Goal: Transaction & Acquisition: Subscribe to service/newsletter

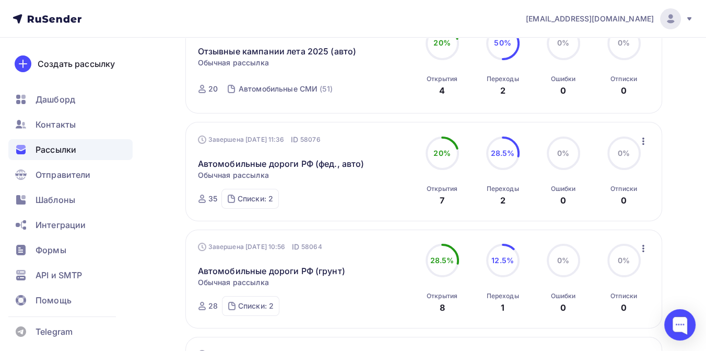
scroll to position [232, 0]
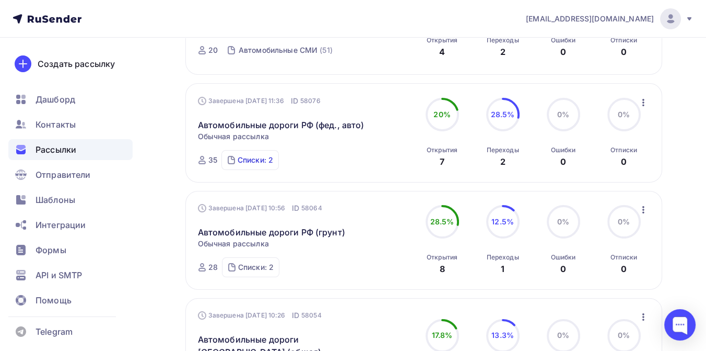
click at [262, 159] on div "Списки: 2" at bounding box center [256, 160] width 36 height 10
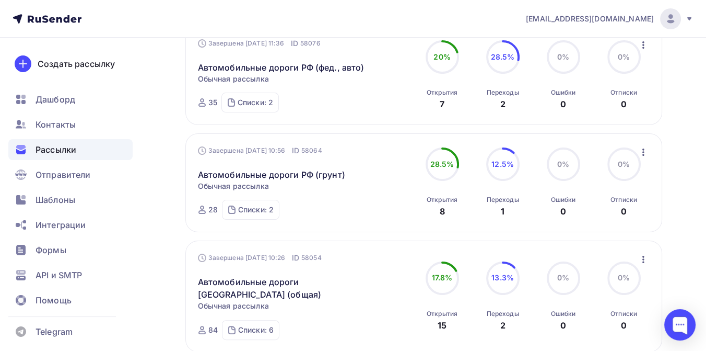
scroll to position [290, 0]
click at [268, 209] on div "Списки: 2" at bounding box center [256, 209] width 36 height 10
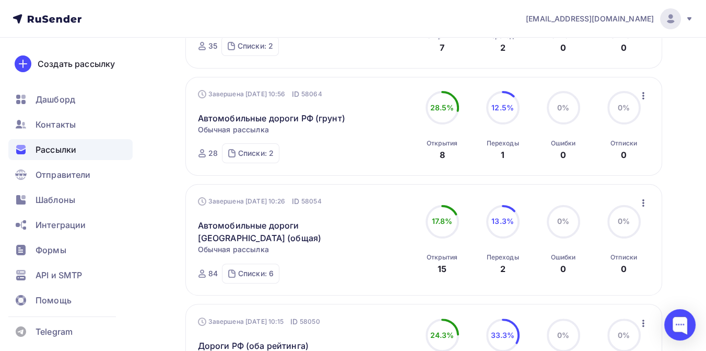
scroll to position [348, 0]
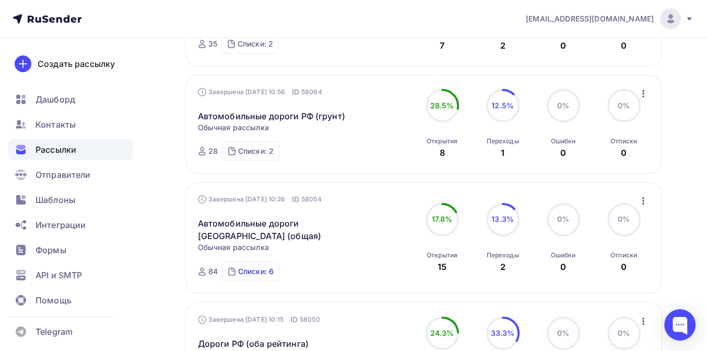
click at [256, 266] on div "Списки: 6" at bounding box center [256, 271] width 36 height 10
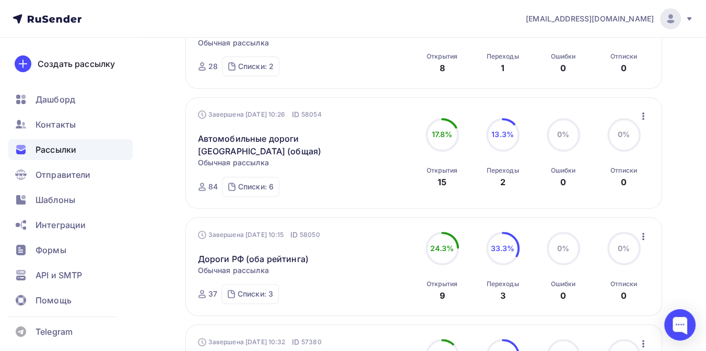
scroll to position [464, 0]
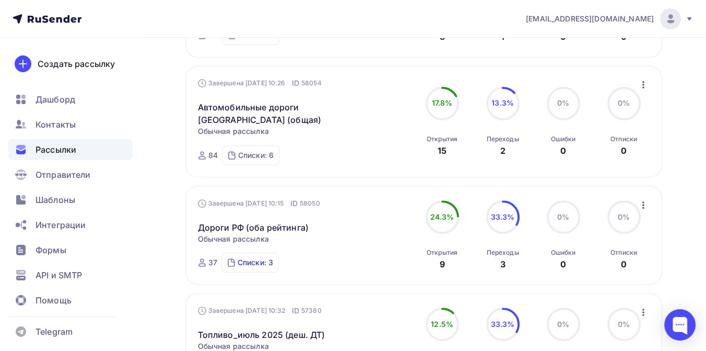
click at [252, 257] on div "Списки: 3" at bounding box center [256, 262] width 36 height 10
click at [214, 221] on link "Дороги РФ (оба рейтинга)" at bounding box center [253, 227] width 111 height 13
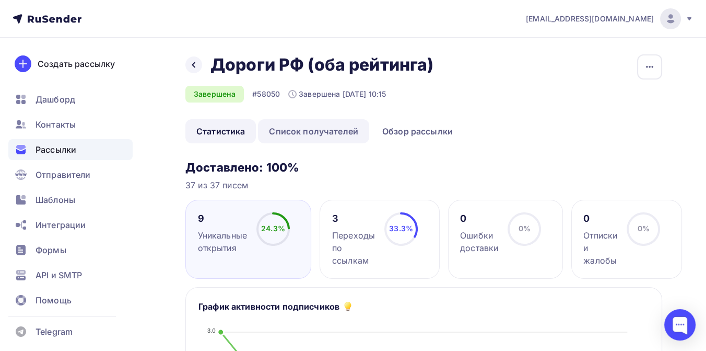
click at [332, 127] on link "Список получателей" at bounding box center [313, 131] width 111 height 24
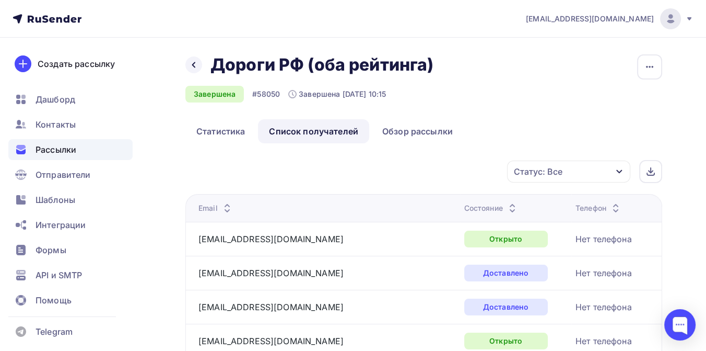
click at [621, 169] on icon "button" at bounding box center [619, 171] width 8 height 8
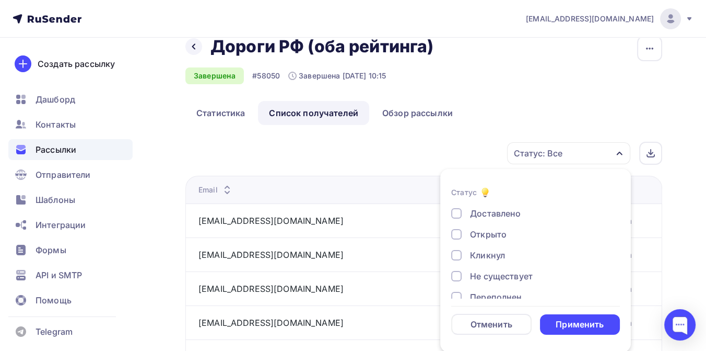
click at [479, 103] on ul "Статистика Список получателей Обзор рассылки" at bounding box center [423, 113] width 477 height 24
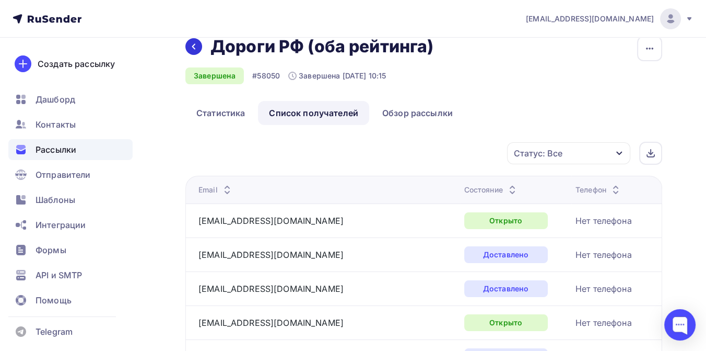
click at [193, 46] on icon at bounding box center [193, 47] width 3 height 6
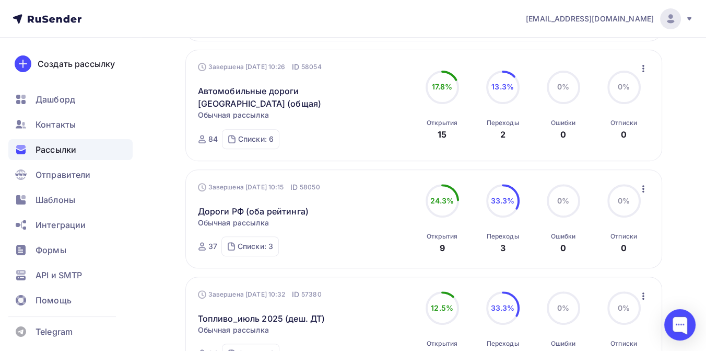
scroll to position [522, 0]
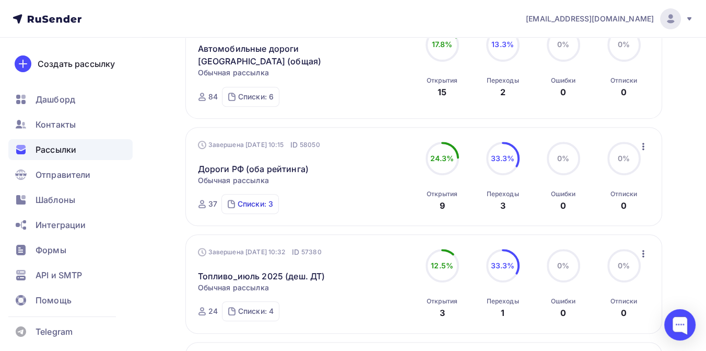
click at [264, 199] on div "Списки: 3" at bounding box center [256, 204] width 36 height 10
click at [270, 162] on div "[GEOGRAPHIC_DATA]" at bounding box center [267, 167] width 75 height 10
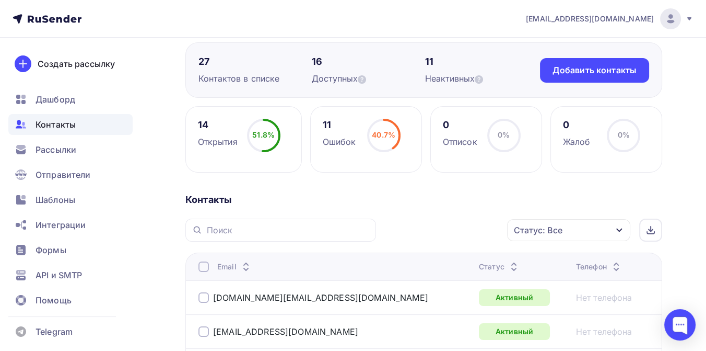
scroll to position [50, 0]
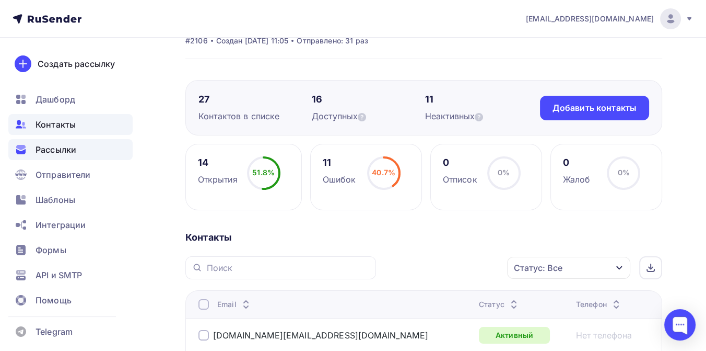
click at [73, 147] on span "Рассылки" at bounding box center [56, 149] width 41 height 13
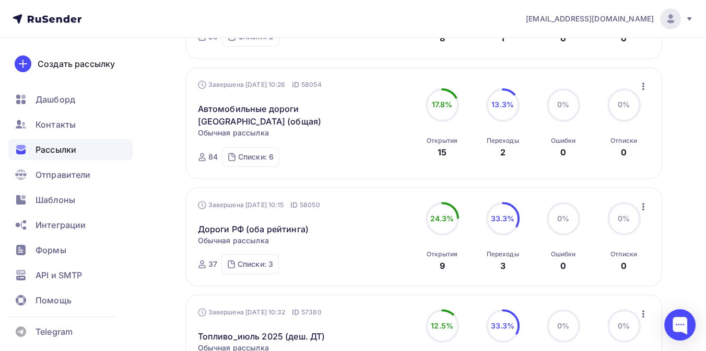
scroll to position [464, 0]
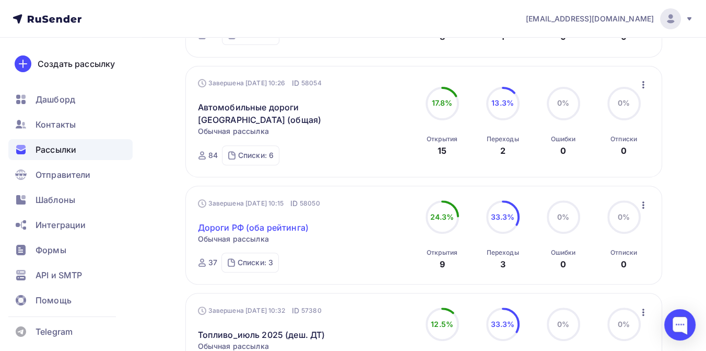
click at [238, 221] on link "Дороги РФ (оба рейтинга)" at bounding box center [253, 227] width 111 height 13
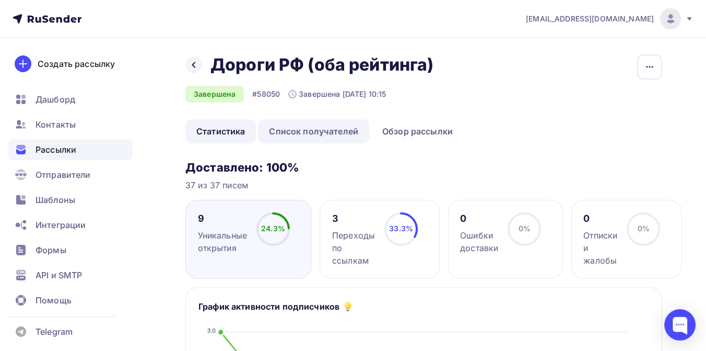
click at [330, 133] on link "Список получателей" at bounding box center [313, 131] width 111 height 24
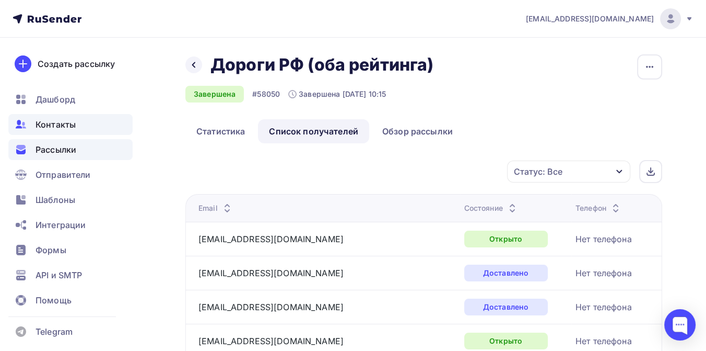
click at [54, 120] on span "Контакты" at bounding box center [56, 124] width 40 height 13
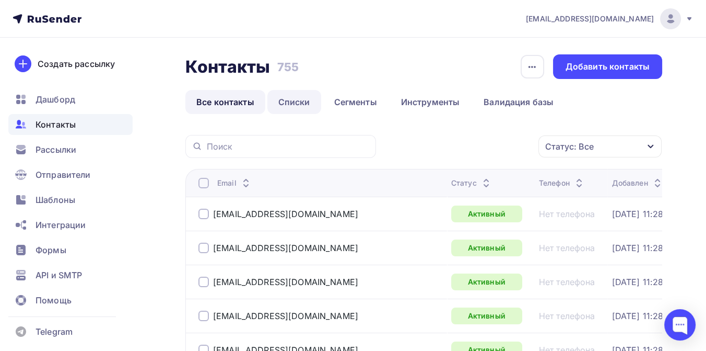
click at [294, 99] on link "Списки" at bounding box center [294, 102] width 54 height 24
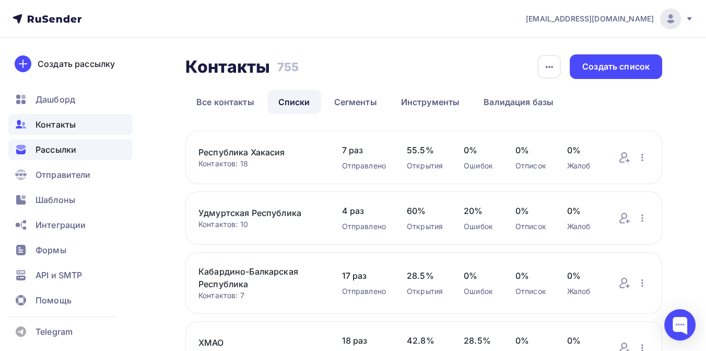
click at [66, 152] on span "Рассылки" at bounding box center [56, 149] width 41 height 13
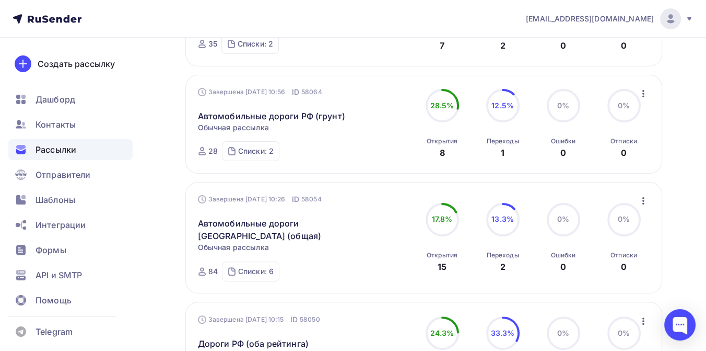
scroll to position [406, 0]
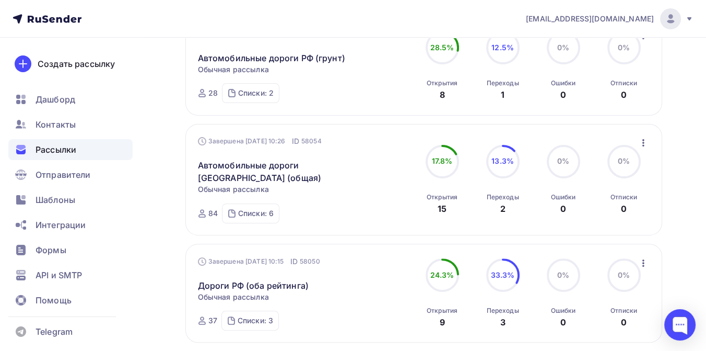
click at [641, 256] on icon "button" at bounding box center [643, 262] width 13 height 13
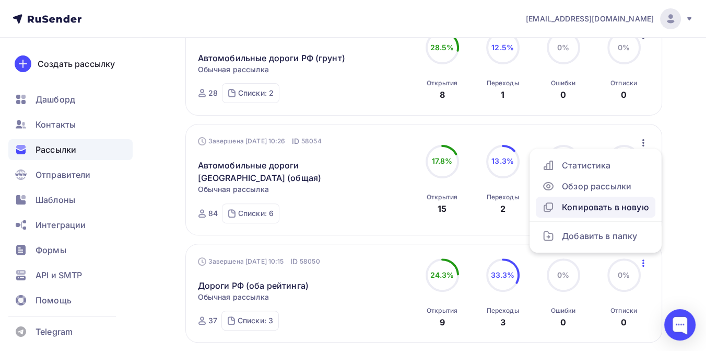
click at [568, 201] on div "Копировать в новую" at bounding box center [595, 207] width 107 height 13
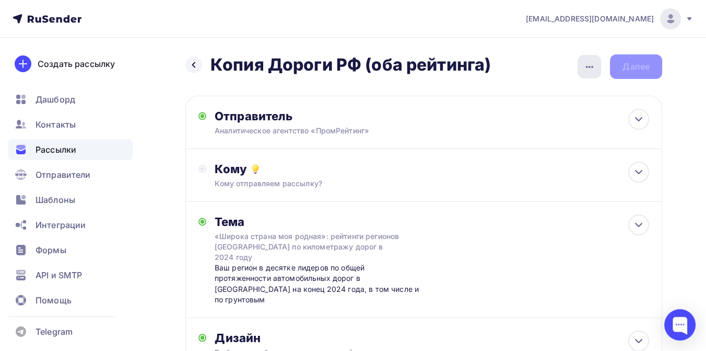
click at [589, 69] on icon "button" at bounding box center [590, 67] width 13 height 13
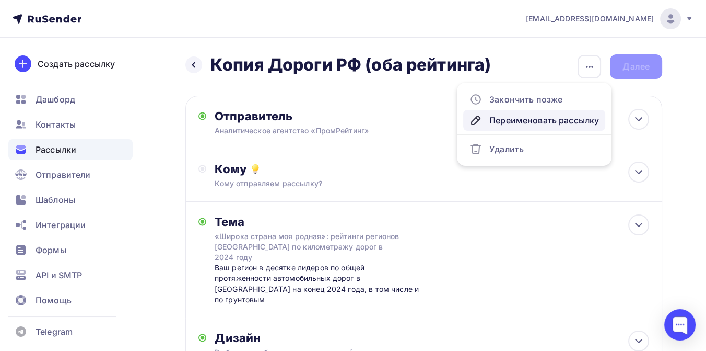
click at [540, 116] on div "Переименовать рассылку" at bounding box center [535, 120] width 130 height 13
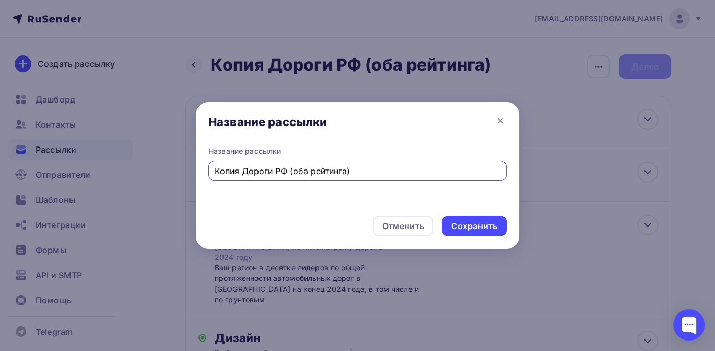
drag, startPoint x: 356, startPoint y: 172, endPoint x: 214, endPoint y: 171, distance: 142.6
click at [214, 171] on div "Копия Дороги РФ (оба рейтинга)" at bounding box center [357, 170] width 298 height 20
type input "Дороги и патенты"
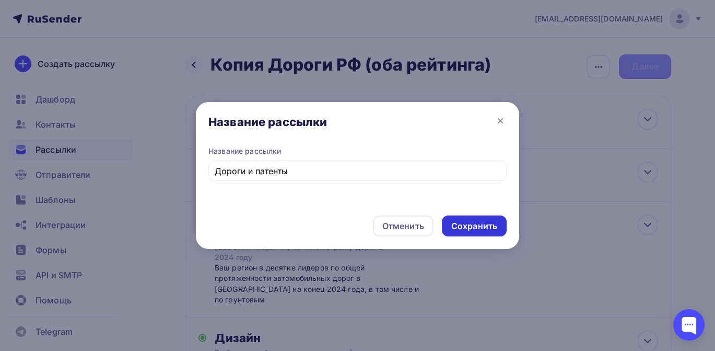
click at [480, 225] on div "Сохранить" at bounding box center [474, 226] width 46 height 12
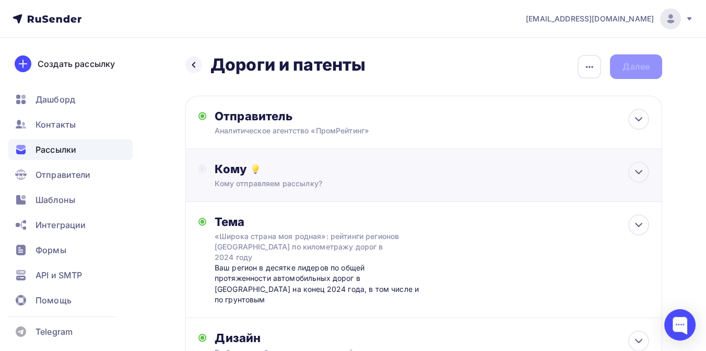
click at [279, 173] on div "Кому" at bounding box center [432, 168] width 435 height 15
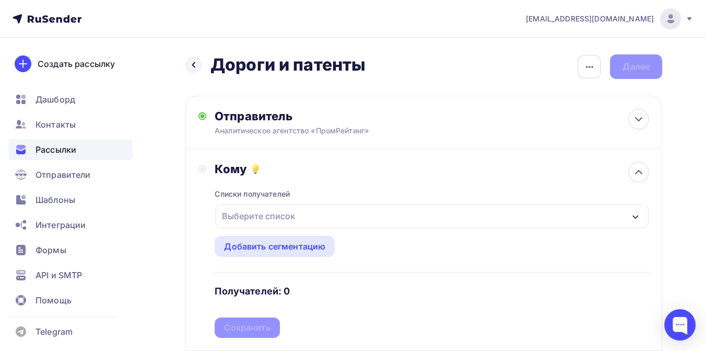
click at [267, 215] on div "Выберите список" at bounding box center [258, 215] width 81 height 19
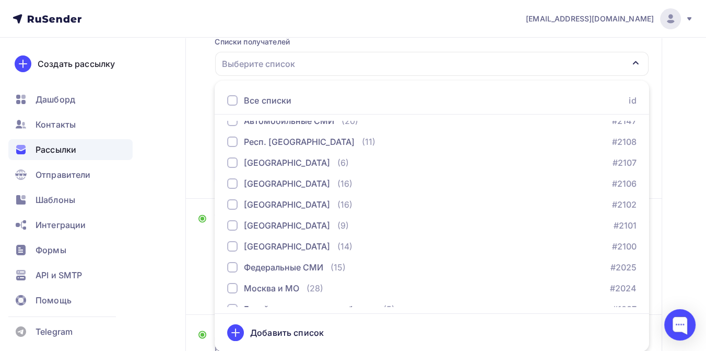
scroll to position [531, 0]
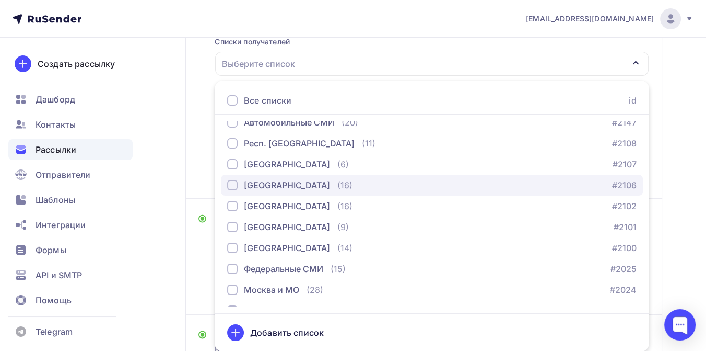
click at [273, 185] on div "[GEOGRAPHIC_DATA]" at bounding box center [287, 185] width 86 height 13
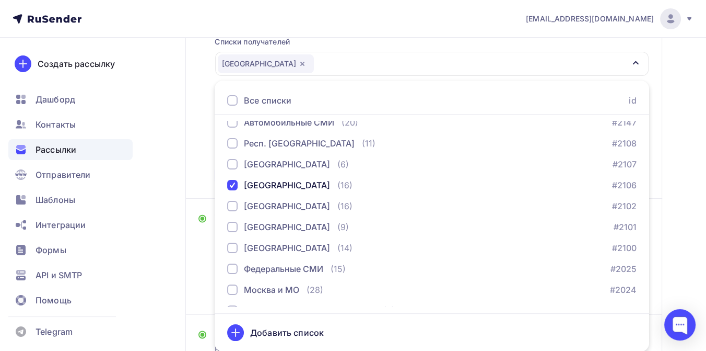
click at [668, 174] on div "Назад Дороги и патенты Дороги и патенты Закончить позже Переименовать рассылку …" at bounding box center [353, 186] width 706 height 601
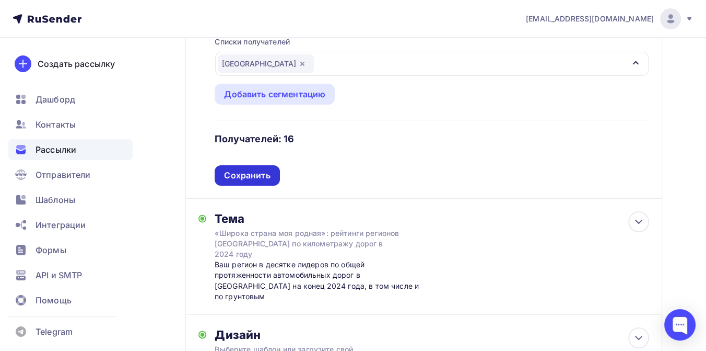
click at [259, 170] on div "Сохранить" at bounding box center [247, 175] width 46 height 12
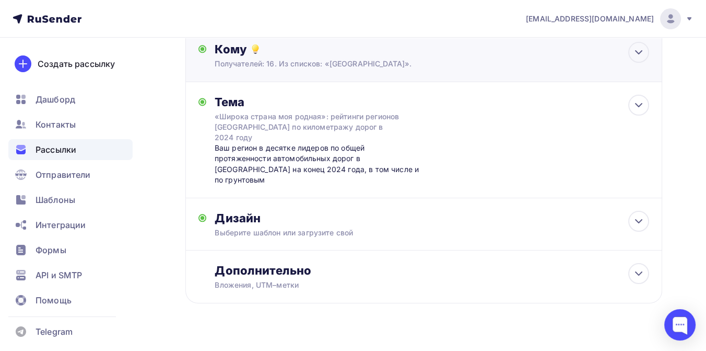
scroll to position [119, 0]
click at [272, 124] on div "«Широка страна моя родная»: рейтинги регионов [GEOGRAPHIC_DATA] по километражу …" at bounding box center [308, 127] width 186 height 31
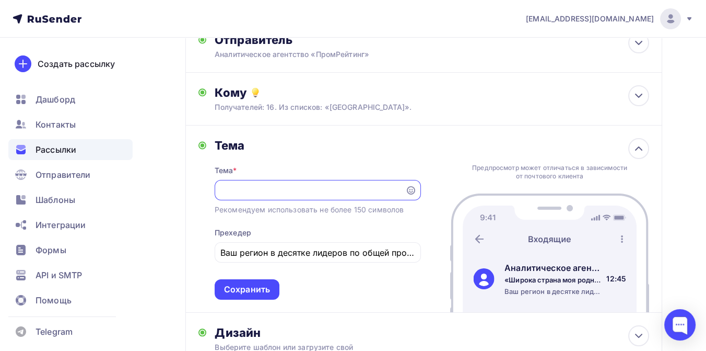
scroll to position [0, 0]
click at [399, 189] on input "«Широка страна моя родная»: рейтинги регионов [GEOGRAPHIC_DATA] по километражу …" at bounding box center [309, 190] width 179 height 13
type input "«"
type input "[GEOGRAPHIC_DATA] на прошлой неделе попала сразу в два рейтинга"
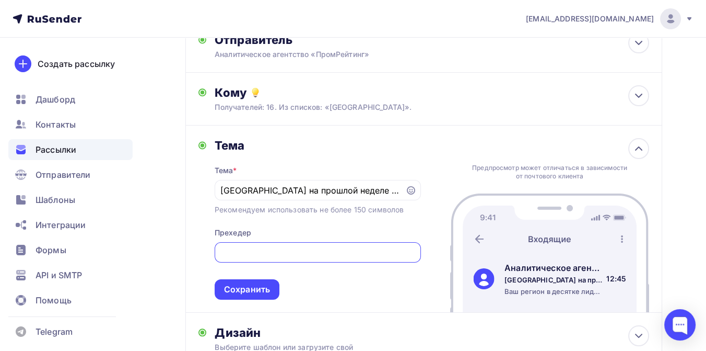
scroll to position [0, 375]
drag, startPoint x: 223, startPoint y: 254, endPoint x: 422, endPoint y: 260, distance: 199.1
click at [422, 260] on div "Тема Тема * [GEOGRAPHIC_DATA] на прошлой неделе попала сразу в два рейтинга Рек…" at bounding box center [423, 218] width 477 height 187
type input "В"
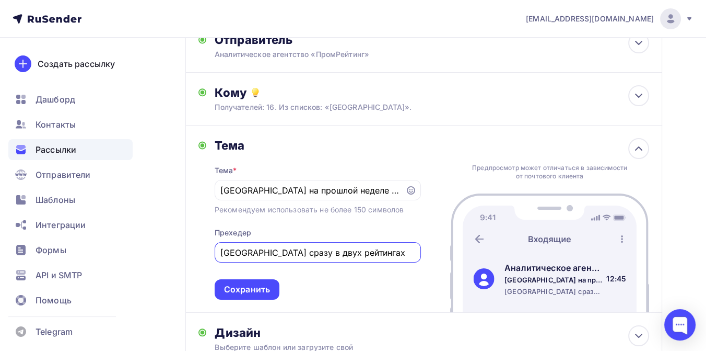
click at [301, 252] on input "[GEOGRAPHIC_DATA] сразу в двух рейтингах" at bounding box center [317, 252] width 194 height 13
click at [402, 253] on input "[GEOGRAPHIC_DATA] отметилась сразу в двух рейтингах" at bounding box center [317, 252] width 194 height 13
type input "[GEOGRAPHIC_DATA] отметилась сразу в двух рейтингах"
click at [270, 291] on div "Сохранить" at bounding box center [247, 289] width 46 height 12
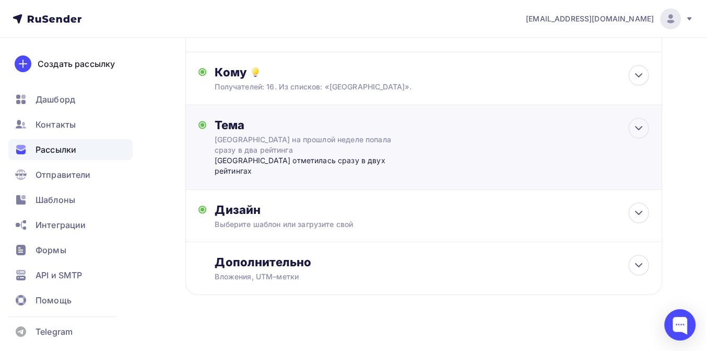
scroll to position [98, 0]
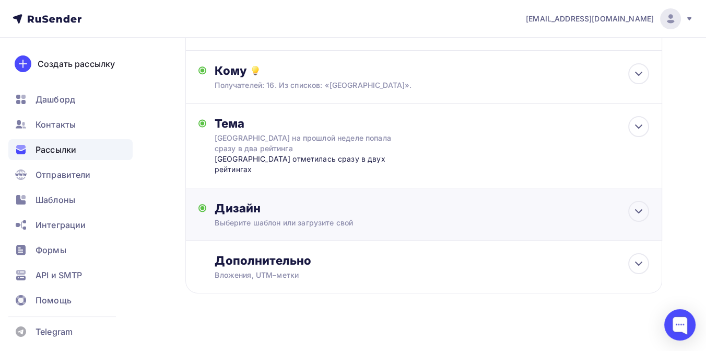
click at [265, 201] on div "Дизайн" at bounding box center [432, 208] width 435 height 15
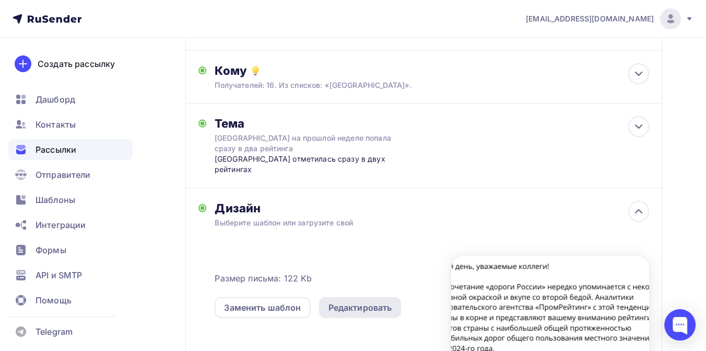
click at [347, 301] on div "Редактировать" at bounding box center [361, 307] width 64 height 13
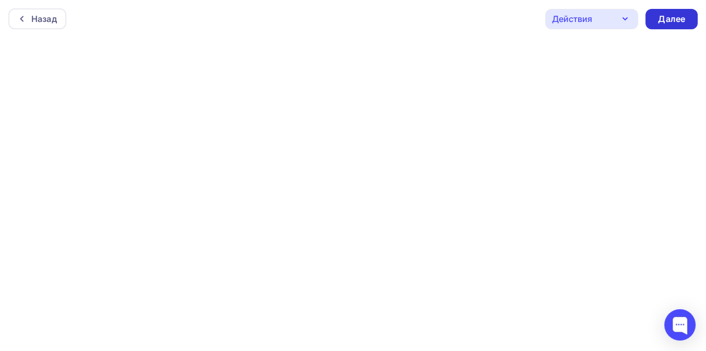
click at [654, 22] on div "Далее" at bounding box center [672, 19] width 52 height 20
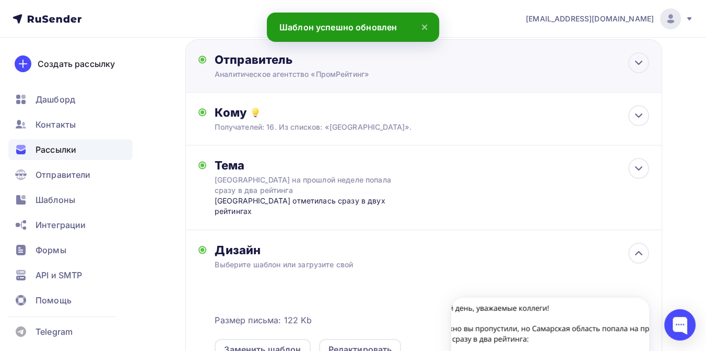
scroll to position [58, 0]
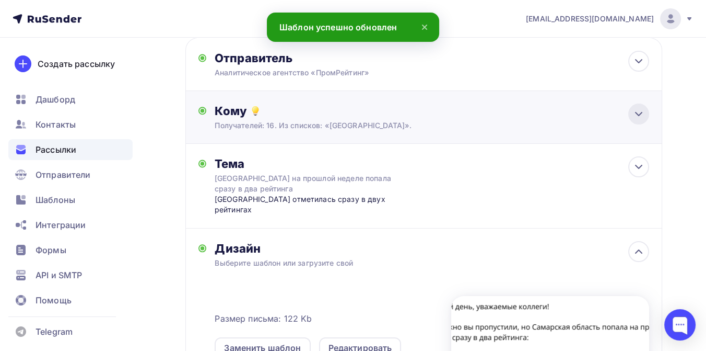
click at [639, 114] on icon at bounding box center [639, 113] width 6 height 3
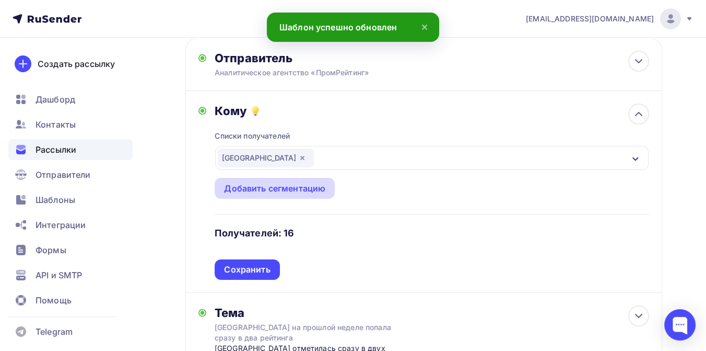
click at [283, 185] on div "Добавить сегментацию" at bounding box center [274, 188] width 101 height 13
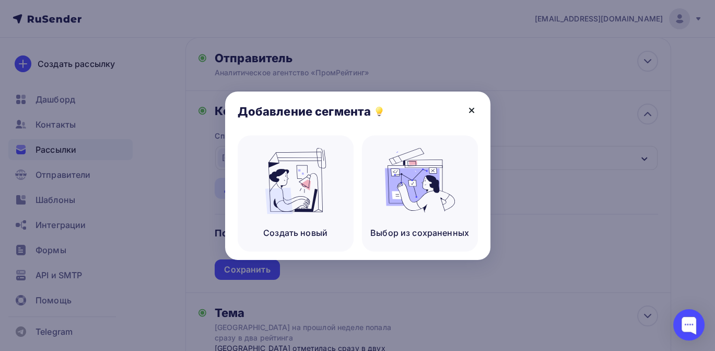
click at [471, 111] on icon at bounding box center [471, 110] width 13 height 13
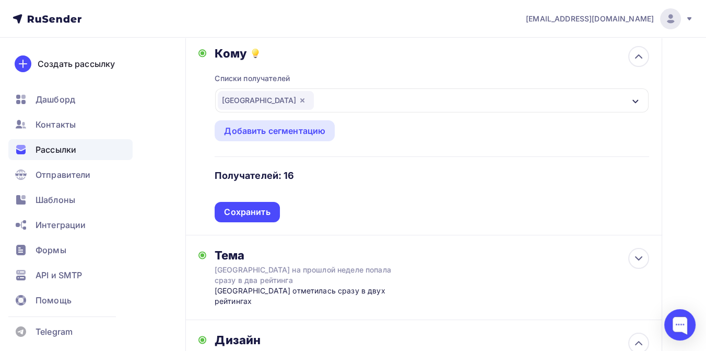
scroll to position [116, 0]
click at [250, 174] on h4 "Получателей: 16" at bounding box center [254, 175] width 79 height 13
click at [253, 173] on h4 "Получателей: 16" at bounding box center [254, 175] width 79 height 13
click at [259, 129] on div "Добавить сегментацию" at bounding box center [274, 130] width 101 height 13
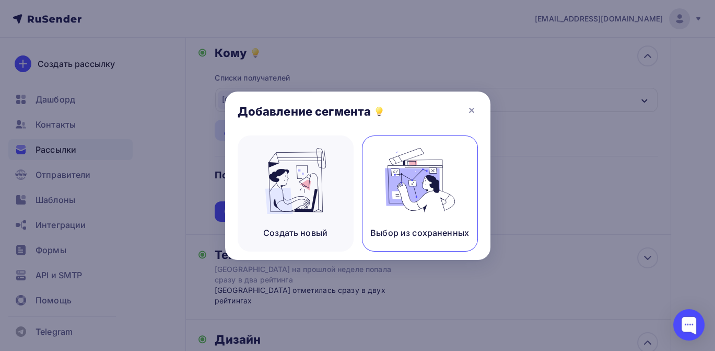
click at [433, 180] on img at bounding box center [420, 181] width 70 height 66
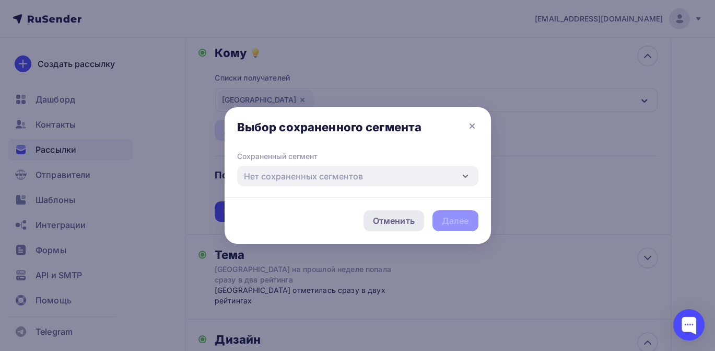
click at [403, 216] on div "Отменить" at bounding box center [394, 220] width 42 height 13
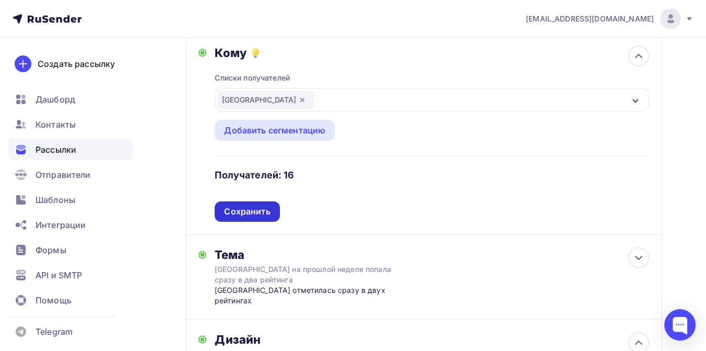
click at [259, 209] on div "Сохранить" at bounding box center [247, 211] width 46 height 12
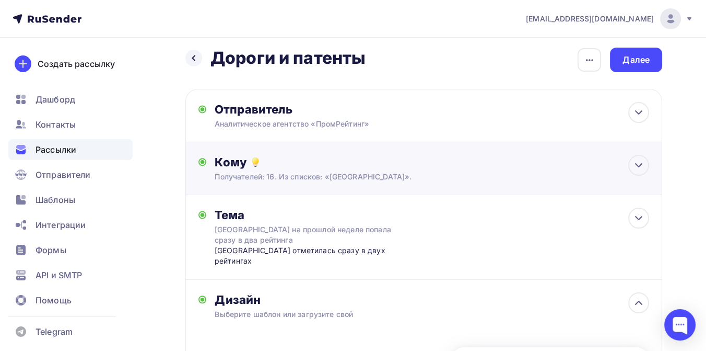
scroll to position [0, 0]
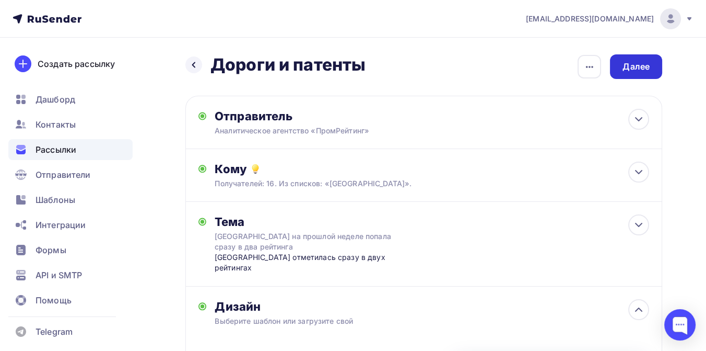
click at [630, 65] on div "Далее" at bounding box center [636, 67] width 27 height 12
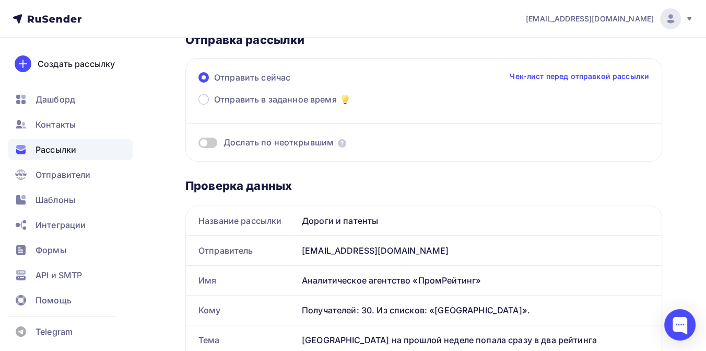
scroll to position [58, 0]
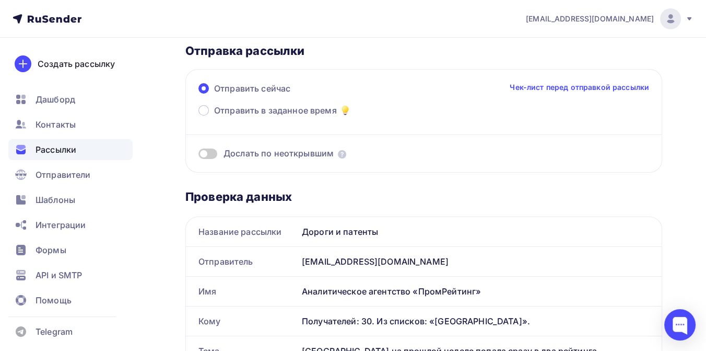
click at [57, 147] on span "Рассылки" at bounding box center [56, 149] width 41 height 13
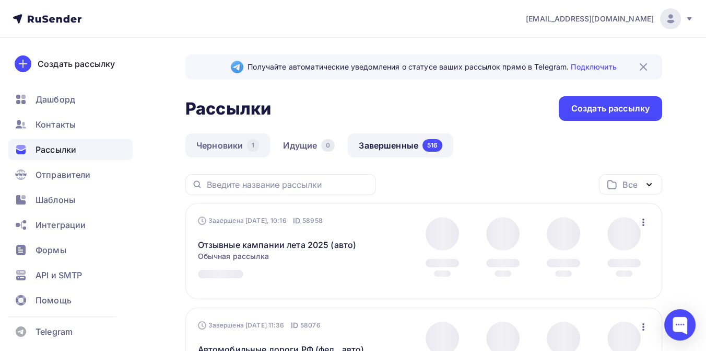
click at [224, 146] on link "Черновики 1" at bounding box center [227, 145] width 85 height 24
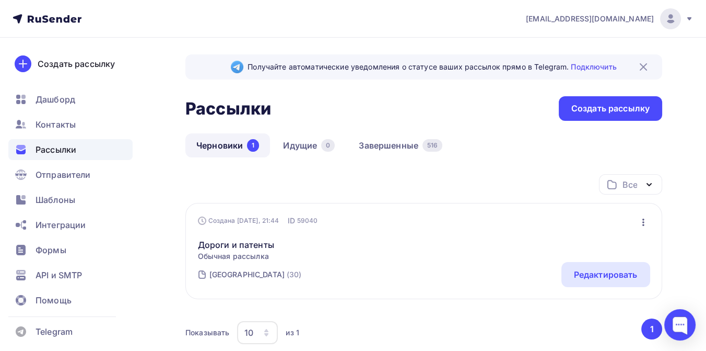
click at [644, 220] on icon "button" at bounding box center [643, 222] width 13 height 13
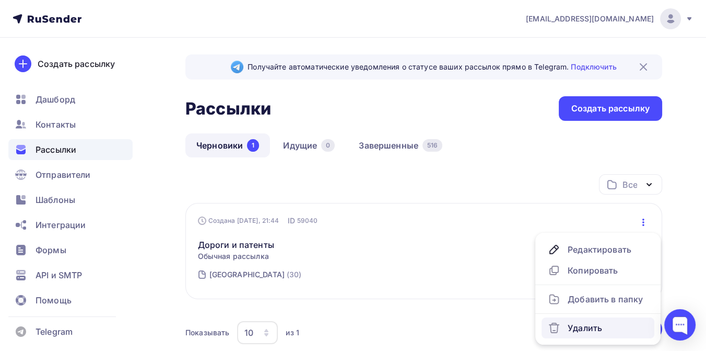
click at [588, 324] on div "Удалить" at bounding box center [598, 327] width 100 height 13
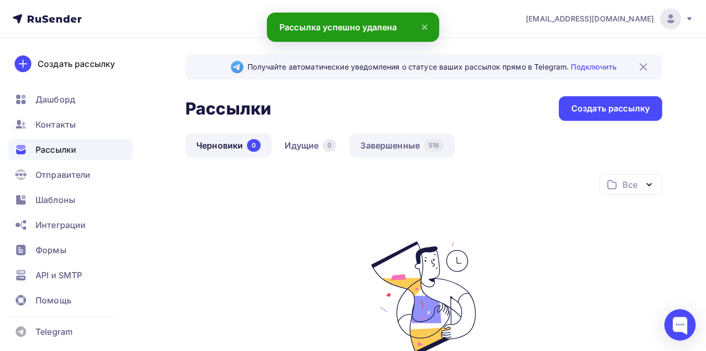
click at [382, 140] on link "Завершенные 516" at bounding box center [402, 145] width 106 height 24
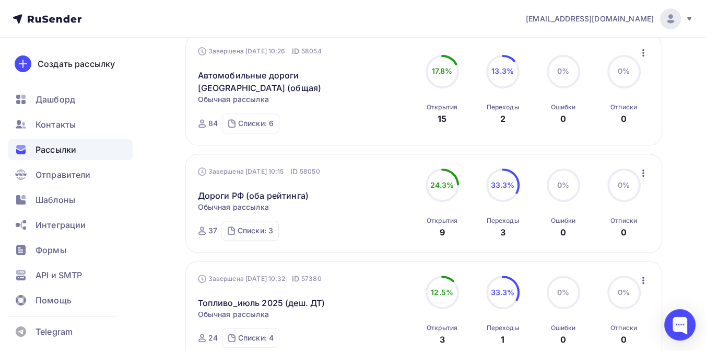
scroll to position [522, 0]
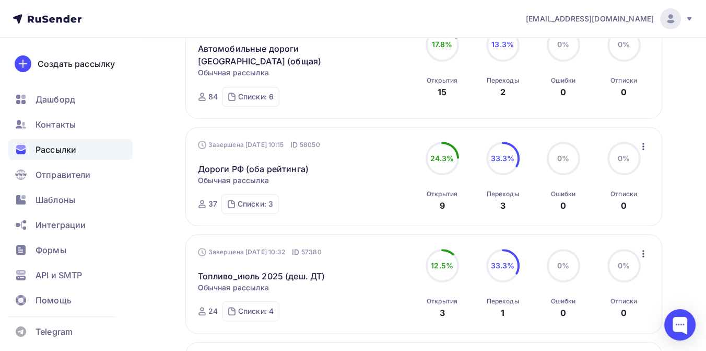
click at [644, 140] on icon "button" at bounding box center [643, 146] width 13 height 13
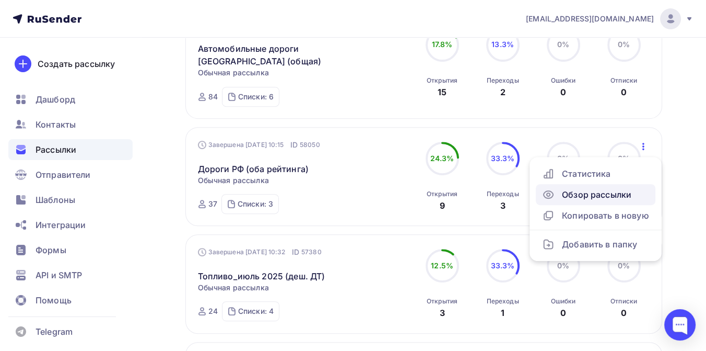
click at [566, 188] on div "Обзор рассылки" at bounding box center [595, 194] width 107 height 13
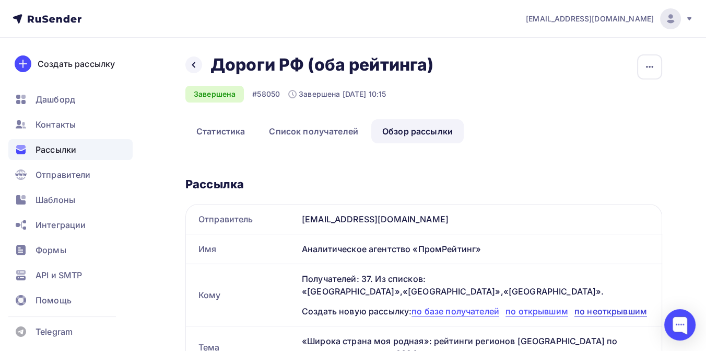
click at [595, 309] on span "по неоткрывшим" at bounding box center [611, 311] width 73 height 10
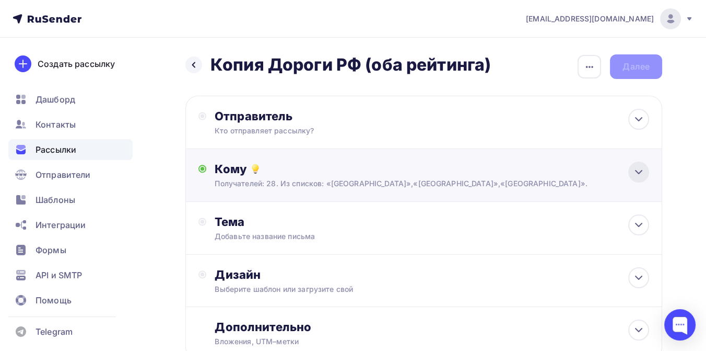
click at [644, 169] on icon at bounding box center [639, 172] width 13 height 13
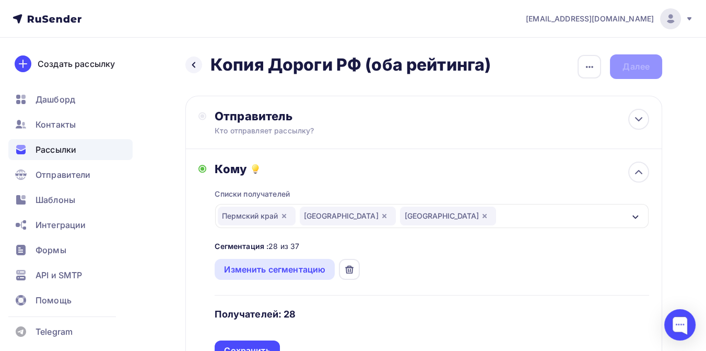
click at [286, 214] on icon "button" at bounding box center [284, 216] width 8 height 8
click at [298, 214] on icon "button" at bounding box center [302, 216] width 8 height 8
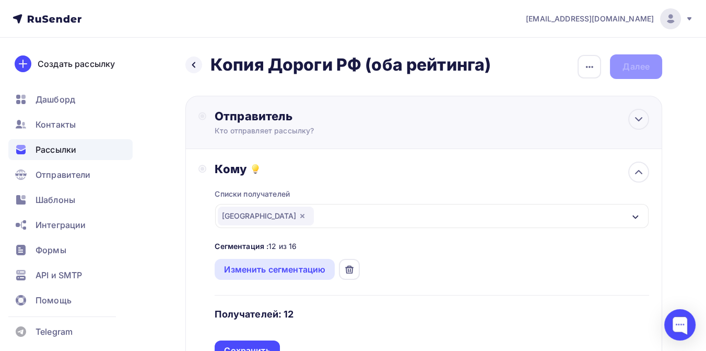
click at [346, 111] on div "Отправитель" at bounding box center [328, 116] width 226 height 15
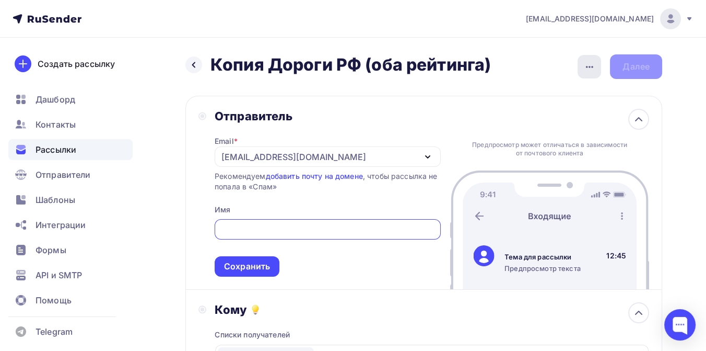
click at [585, 65] on icon "button" at bounding box center [590, 67] width 13 height 13
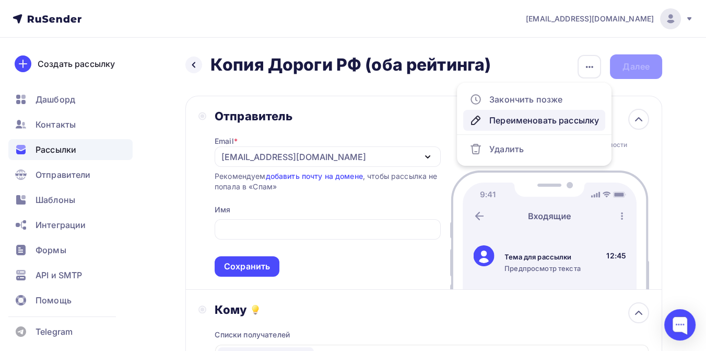
click at [512, 119] on div "Переименовать рассылку" at bounding box center [535, 120] width 130 height 13
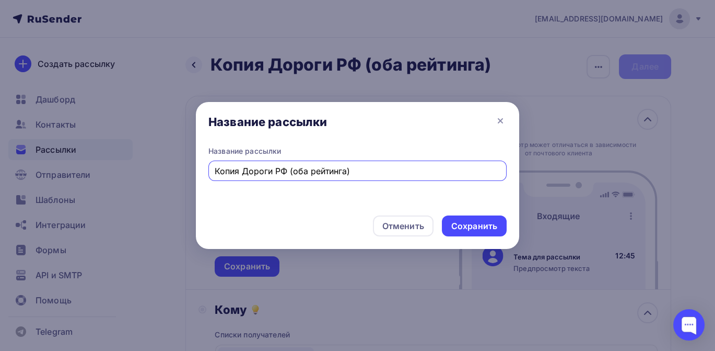
click at [243, 168] on input "Копия Дороги РФ (оба рейтинга)" at bounding box center [358, 171] width 286 height 13
drag, startPoint x: 262, startPoint y: 173, endPoint x: 334, endPoint y: 171, distance: 71.6
click at [334, 171] on input "Дороги РФ (оба рейтинга)" at bounding box center [358, 171] width 286 height 13
type input "Дороги РФ и патенты"
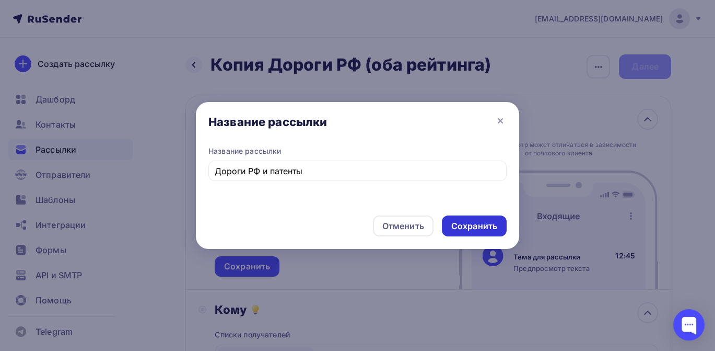
click at [459, 225] on div "Сохранить" at bounding box center [474, 226] width 46 height 12
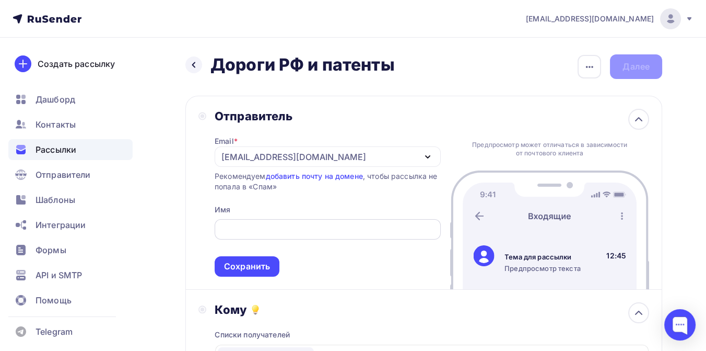
click at [261, 228] on input "text" at bounding box center [327, 229] width 214 height 13
paste input "«Новые люди»"
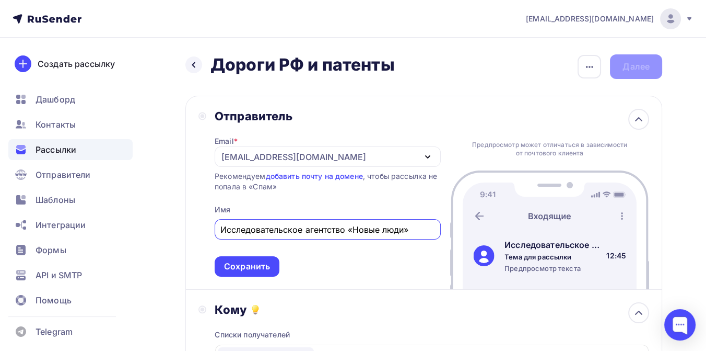
drag, startPoint x: 355, startPoint y: 229, endPoint x: 406, endPoint y: 228, distance: 50.7
click at [406, 228] on input "Исследовательское агентство «Новые люди»" at bounding box center [327, 229] width 214 height 13
type input "Исследовательское агентство «ПромРейтинг»"
click at [258, 265] on div "Сохранить" at bounding box center [247, 266] width 46 height 12
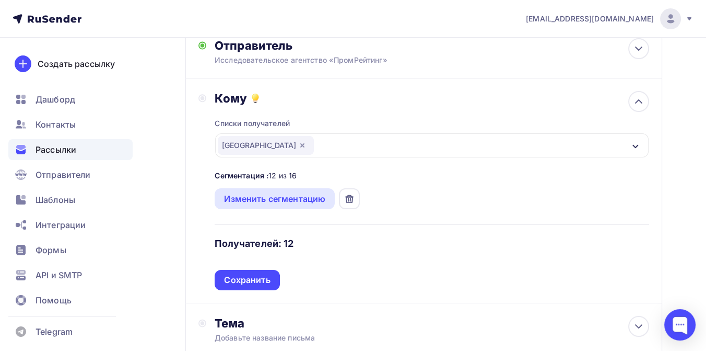
scroll to position [116, 0]
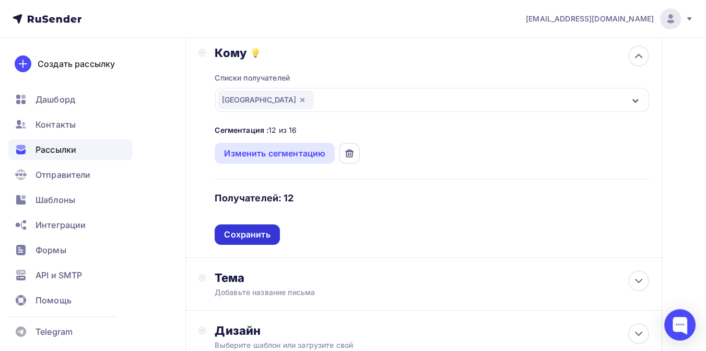
click at [256, 234] on div "Сохранить" at bounding box center [247, 234] width 46 height 12
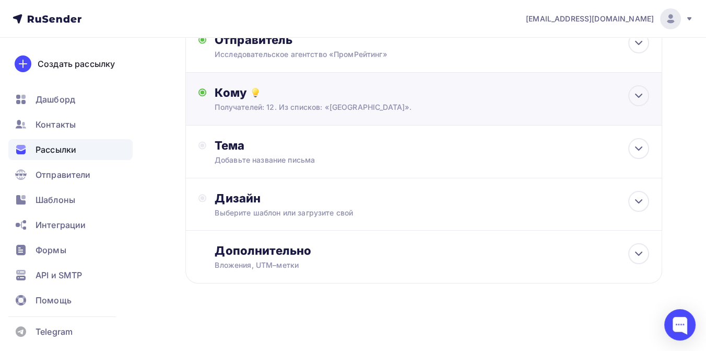
scroll to position [77, 0]
click at [258, 143] on div "Тема" at bounding box center [318, 145] width 206 height 15
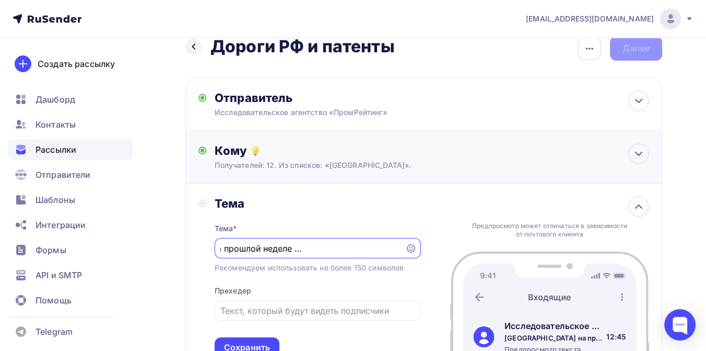
scroll to position [0, 106]
type input "[GEOGRAPHIC_DATA] на прошлой неделе попала сразу в два рейтинга"
click at [266, 312] on input "text" at bounding box center [317, 310] width 194 height 13
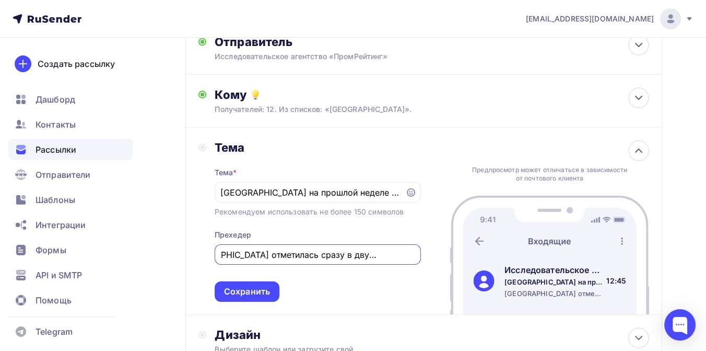
scroll to position [76, 0]
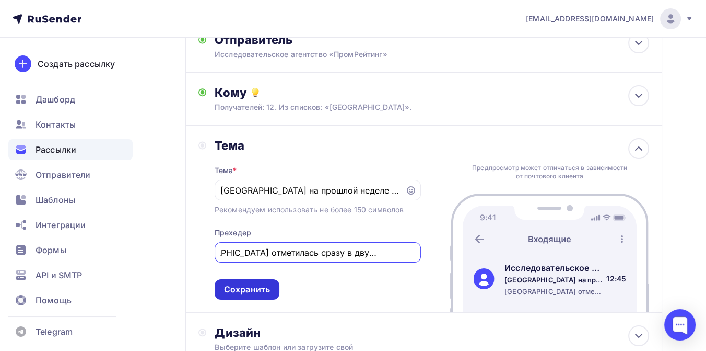
type input "[GEOGRAPHIC_DATA] отметилась сразу в двух рейтингах"
click at [261, 287] on div "Сохранить" at bounding box center [247, 289] width 46 height 12
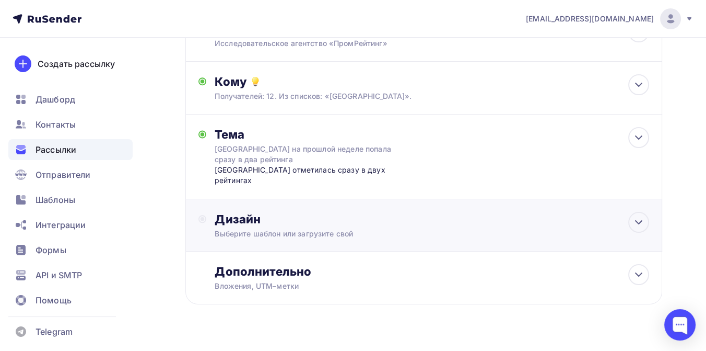
scroll to position [98, 0]
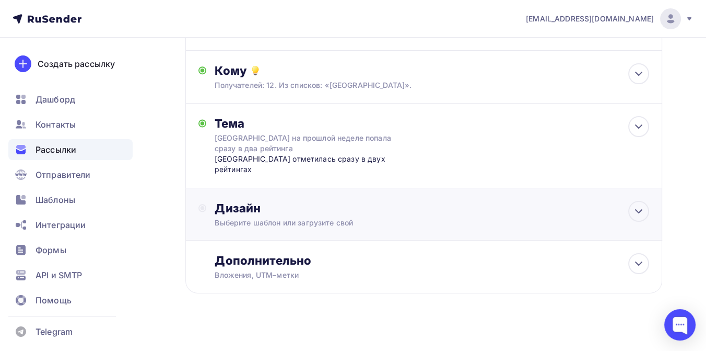
click at [275, 201] on div "Дизайн" at bounding box center [432, 208] width 435 height 15
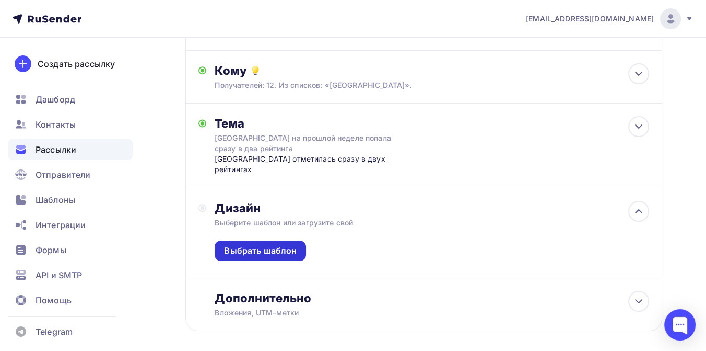
click at [282, 244] on div "Выбрать шаблон" at bounding box center [260, 250] width 73 height 12
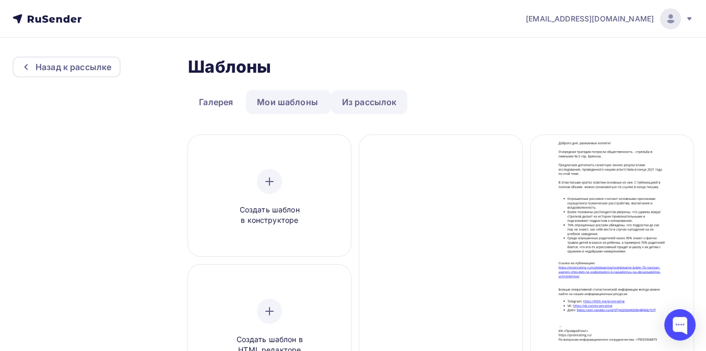
click at [352, 101] on link "Из рассылок" at bounding box center [369, 102] width 77 height 24
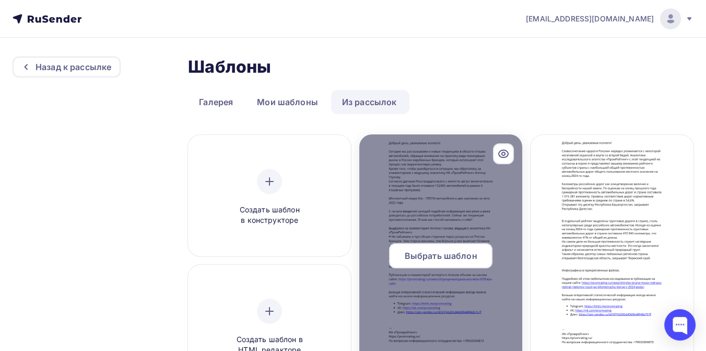
click at [424, 244] on div "Выбрать шаблон" at bounding box center [440, 255] width 103 height 25
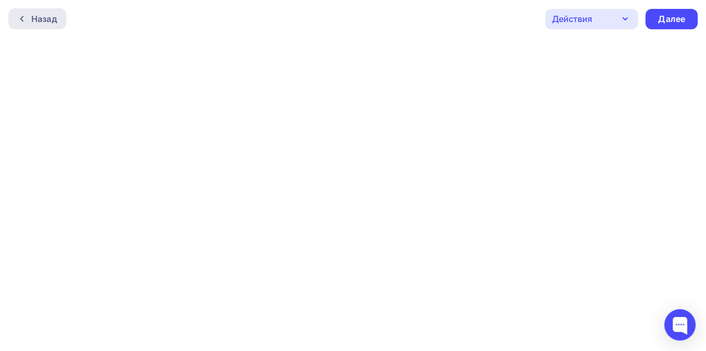
click at [48, 21] on div "Назад" at bounding box center [44, 19] width 26 height 13
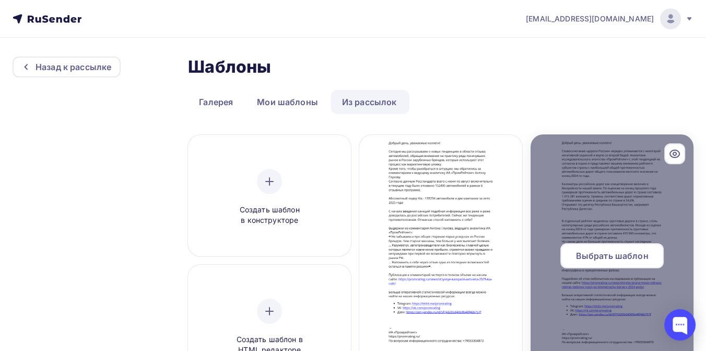
click at [582, 191] on div at bounding box center [612, 259] width 163 height 251
click at [597, 241] on div at bounding box center [612, 259] width 163 height 251
click at [605, 255] on span "Выбрать шаблон" at bounding box center [612, 255] width 73 height 13
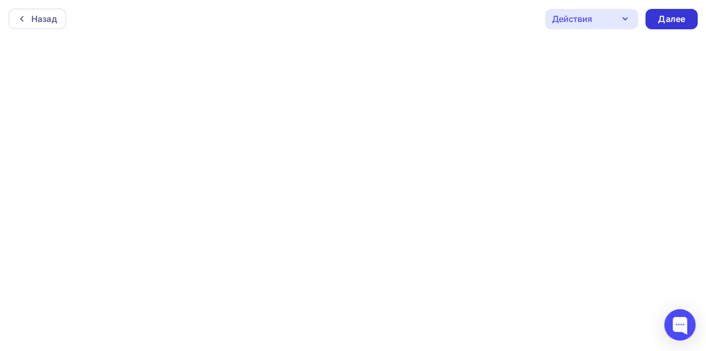
click at [674, 19] on div "Далее" at bounding box center [671, 19] width 27 height 12
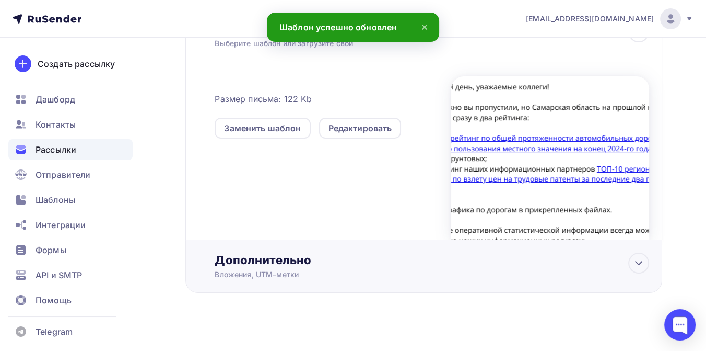
click at [300, 252] on div "Дополнительно" at bounding box center [432, 259] width 435 height 15
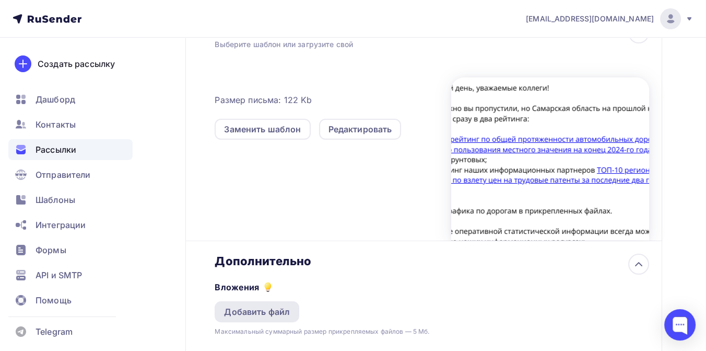
click at [272, 305] on div "Добавить файл" at bounding box center [257, 311] width 66 height 13
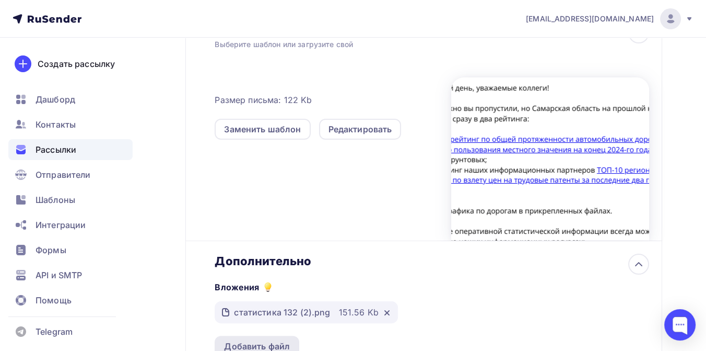
click at [273, 340] on div "Добавить файл" at bounding box center [257, 346] width 66 height 13
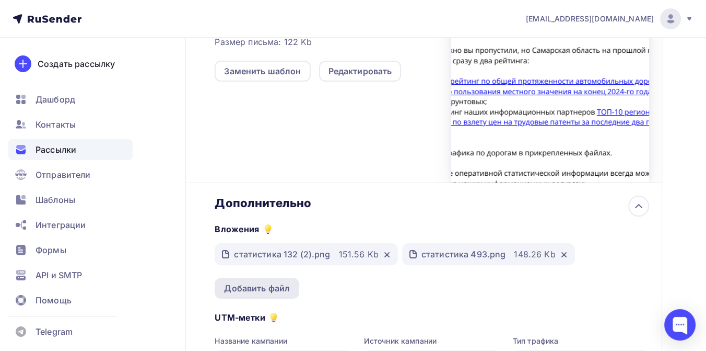
scroll to position [334, 0]
click at [259, 282] on div "Добавить файл" at bounding box center [257, 288] width 66 height 13
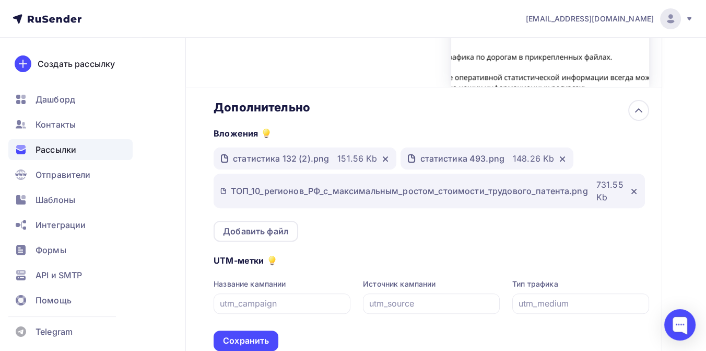
scroll to position [450, 0]
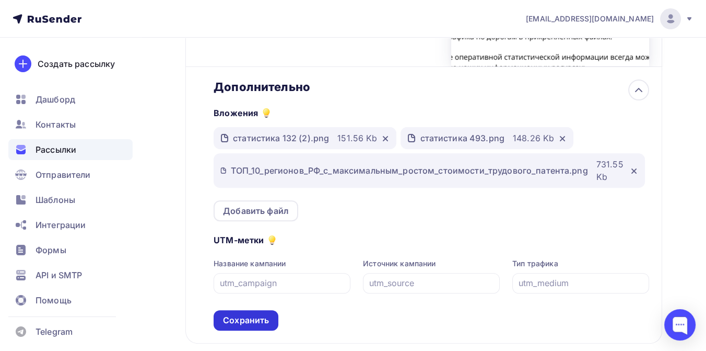
click at [269, 314] on div "Сохранить" at bounding box center [246, 320] width 46 height 12
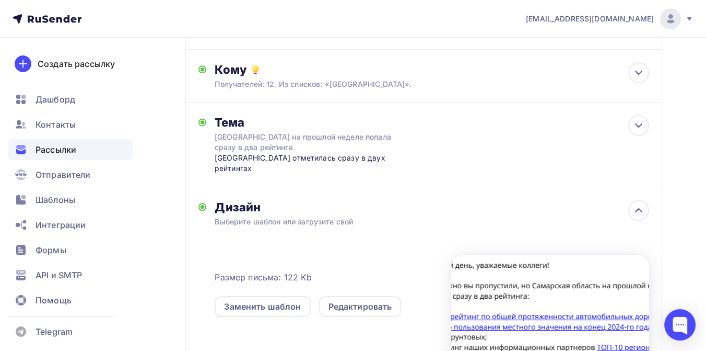
scroll to position [0, 0]
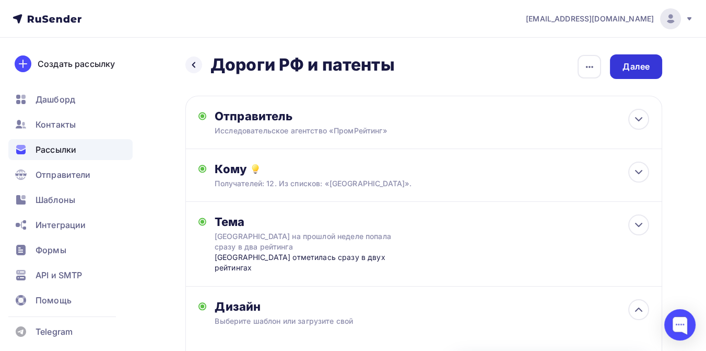
click at [639, 72] on div "Далее" at bounding box center [636, 67] width 27 height 12
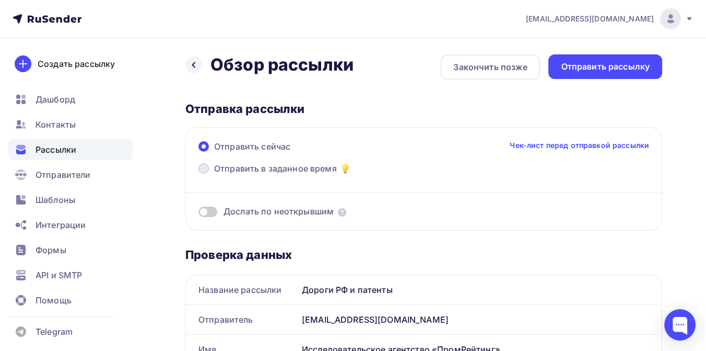
click at [320, 166] on span "Отправить в заданное время" at bounding box center [275, 168] width 123 height 13
click at [214, 174] on input "Отправить в заданное время" at bounding box center [214, 174] width 0 height 0
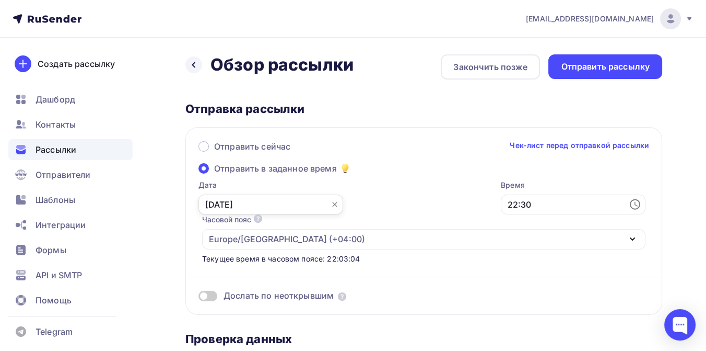
click at [256, 204] on input "[DATE]" at bounding box center [271, 204] width 145 height 20
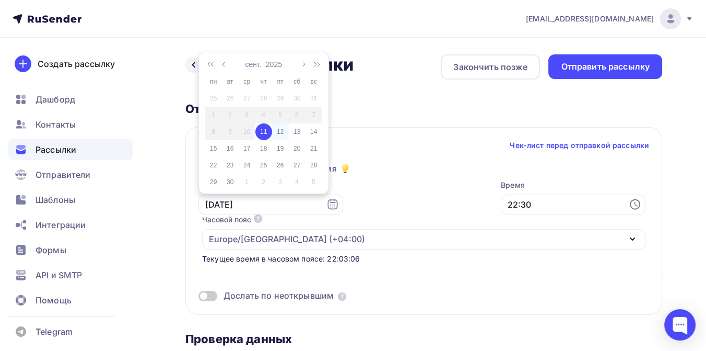
click at [277, 130] on div "12" at bounding box center [280, 131] width 17 height 9
type input "[DATE]"
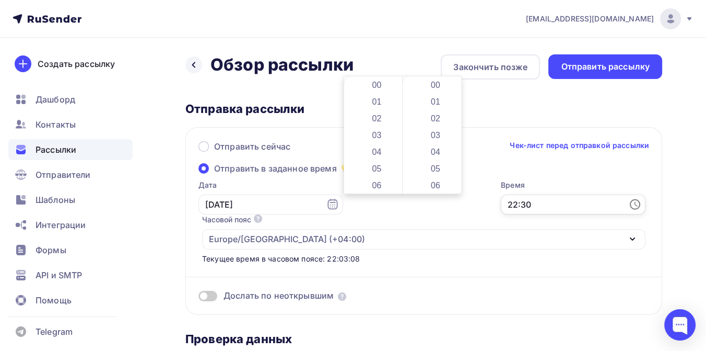
click at [501, 203] on input "22:30" at bounding box center [573, 204] width 145 height 20
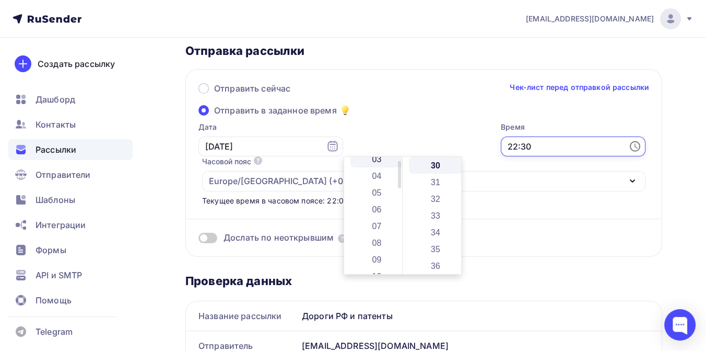
scroll to position [58, 0]
click at [373, 237] on li "08" at bounding box center [378, 240] width 55 height 17
type input "08:30"
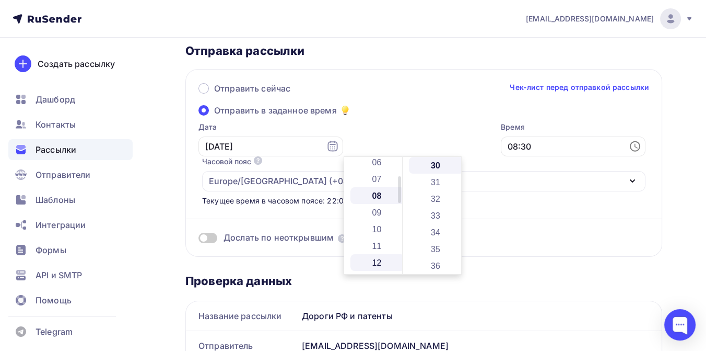
scroll to position [134, 0]
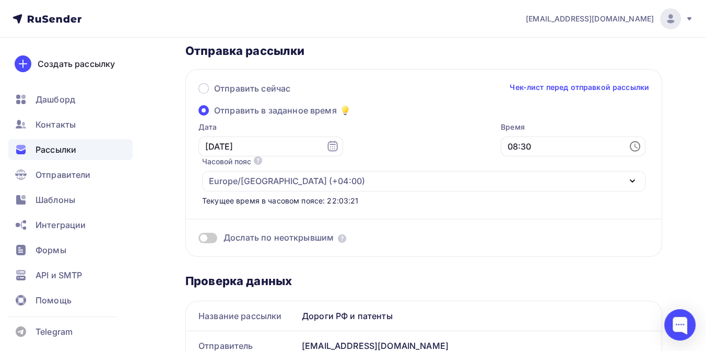
click at [487, 231] on div "Дослать по неоткрывшим" at bounding box center [424, 237] width 451 height 12
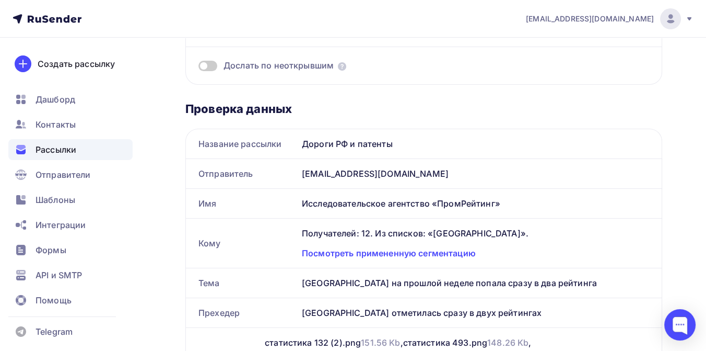
scroll to position [232, 0]
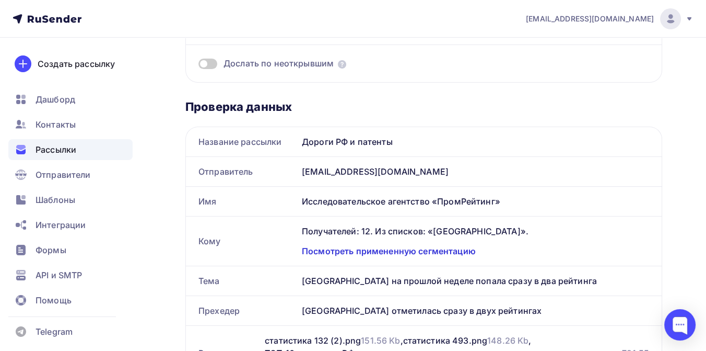
click at [443, 244] on div "Посмотреть примененную сегментацию" at bounding box center [475, 250] width 347 height 13
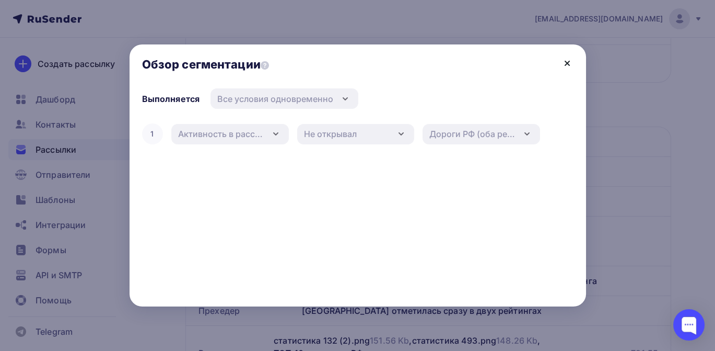
click at [568, 61] on icon at bounding box center [567, 63] width 4 height 4
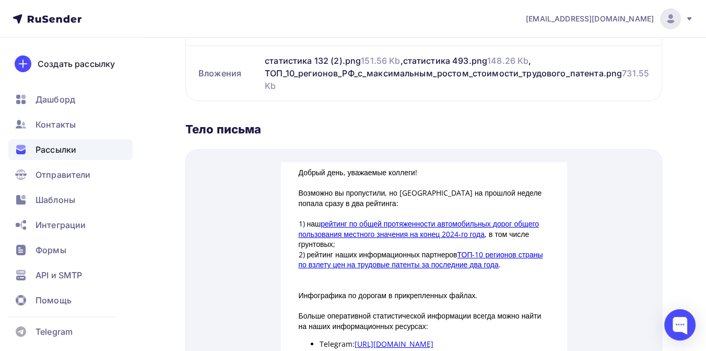
scroll to position [522, 0]
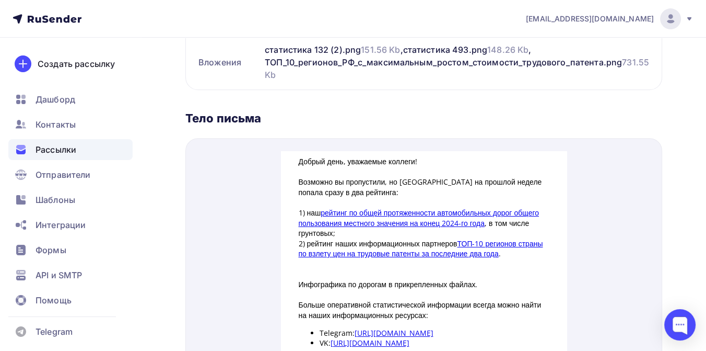
click at [385, 269] on p "Инфографика по дорогам в прикрепленных файлах." at bounding box center [424, 271] width 251 height 10
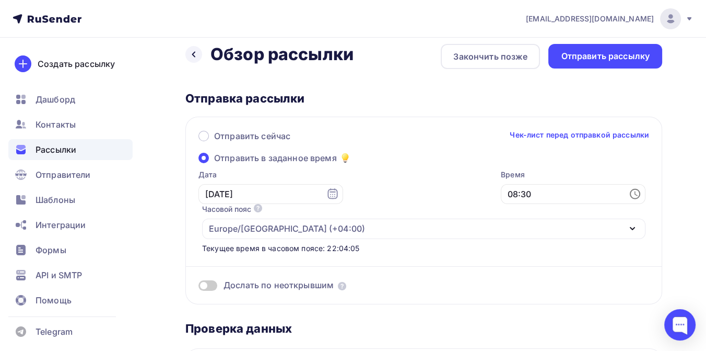
scroll to position [0, 0]
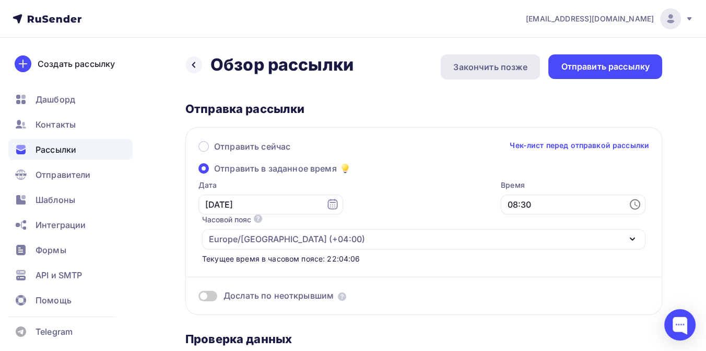
click at [477, 67] on div "Закончить позже" at bounding box center [490, 67] width 74 height 13
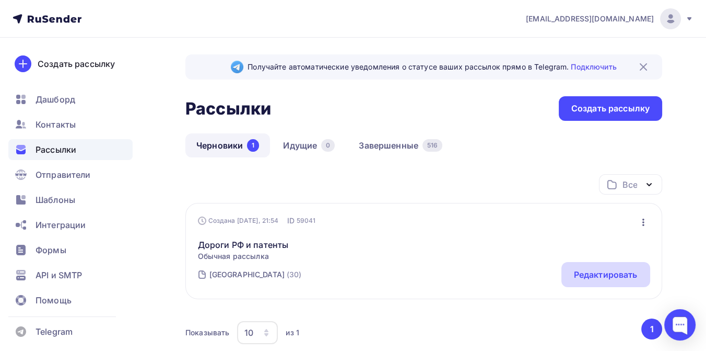
click at [576, 270] on div "Редактировать" at bounding box center [606, 274] width 64 height 13
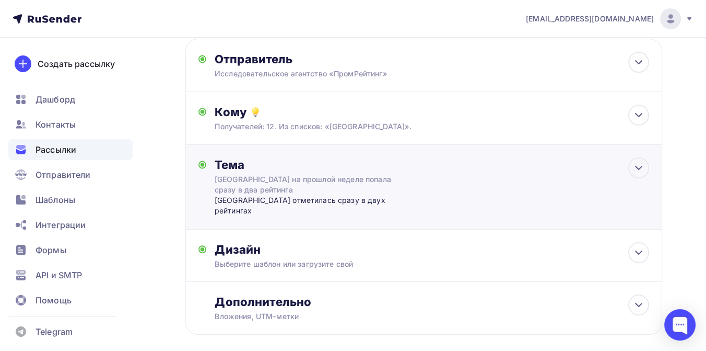
scroll to position [58, 0]
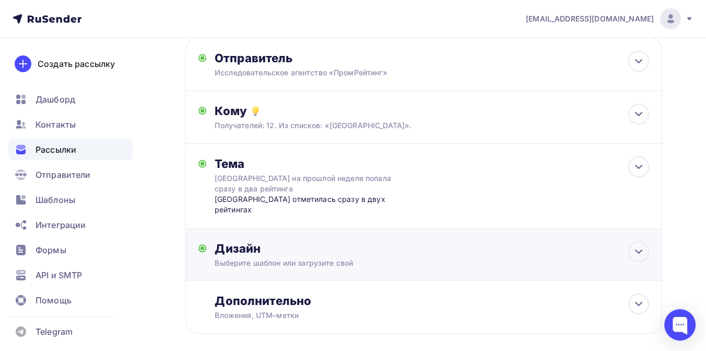
click at [337, 241] on div "Дизайн" at bounding box center [432, 248] width 435 height 15
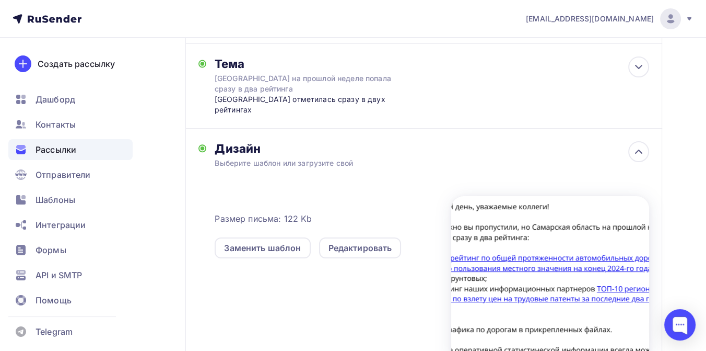
scroll to position [174, 0]
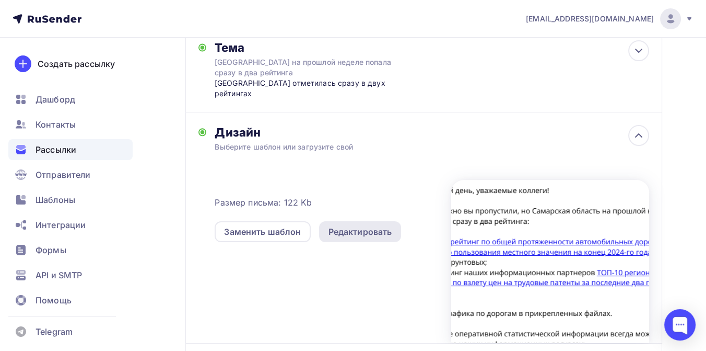
click at [342, 225] on div "Редактировать" at bounding box center [361, 231] width 64 height 13
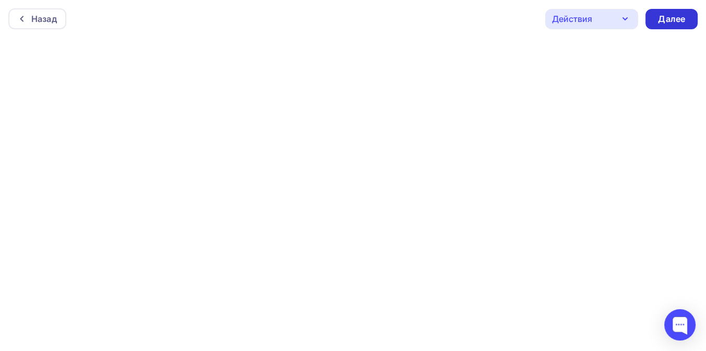
click at [661, 20] on div "Далее" at bounding box center [671, 19] width 27 height 12
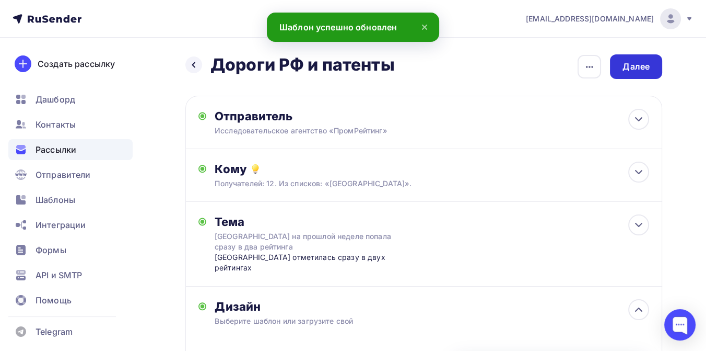
click at [637, 71] on div "Далее" at bounding box center [636, 67] width 27 height 12
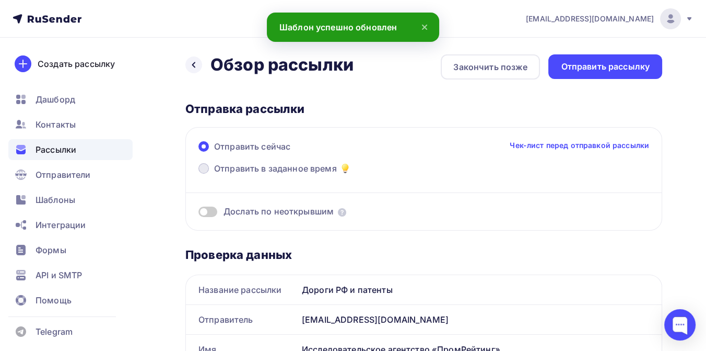
click at [287, 169] on span "Отправить в заданное время" at bounding box center [275, 168] width 123 height 13
click at [214, 174] on input "Отправить в заданное время" at bounding box center [214, 174] width 0 height 0
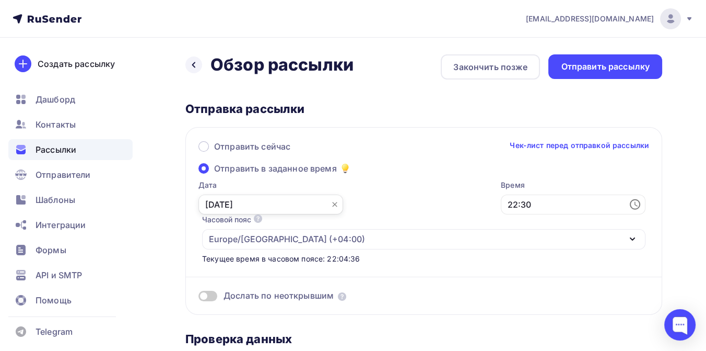
click at [306, 204] on input "[DATE]" at bounding box center [271, 204] width 145 height 20
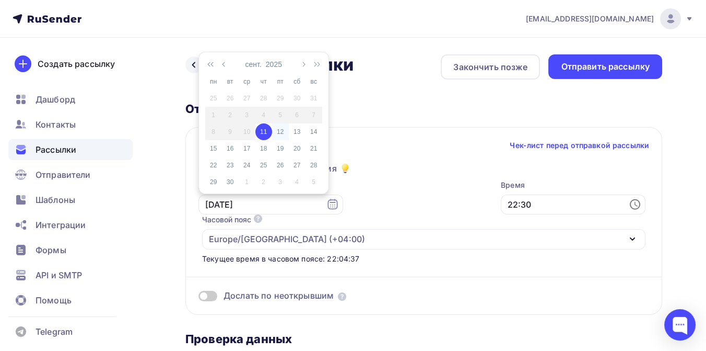
click at [279, 127] on div "12" at bounding box center [280, 131] width 17 height 9
type input "[DATE]"
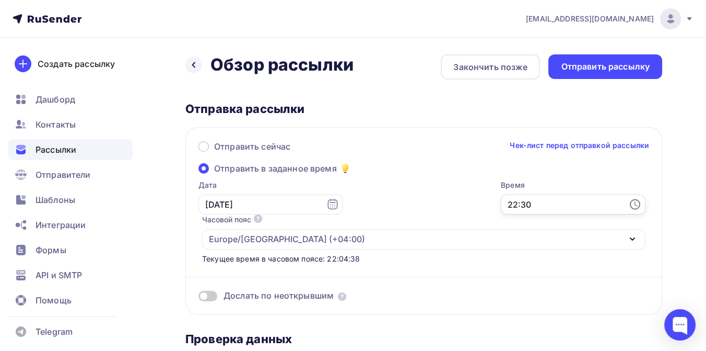
click at [501, 206] on input "22:30" at bounding box center [573, 204] width 145 height 20
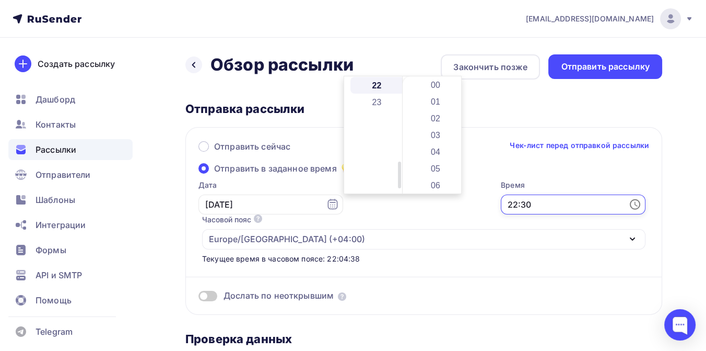
scroll to position [501, 0]
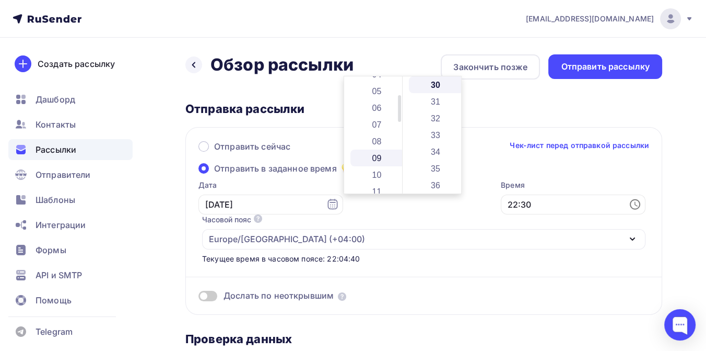
click at [374, 144] on li "08" at bounding box center [378, 141] width 55 height 17
type input "08:30"
click at [412, 264] on div "Дослать по неоткрывшим" at bounding box center [424, 283] width 451 height 38
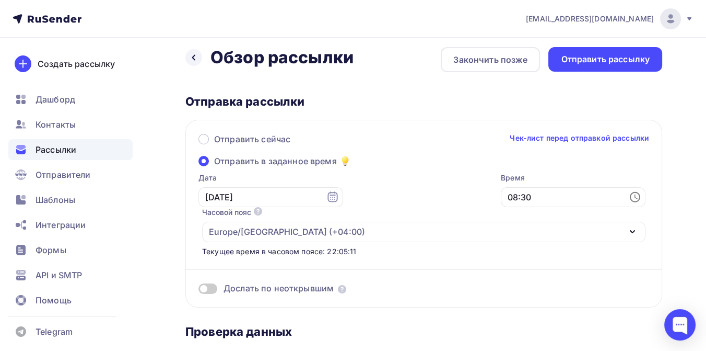
scroll to position [0, 0]
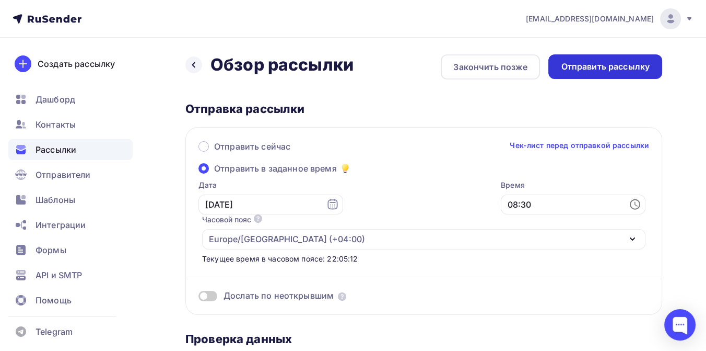
click at [588, 63] on div "Отправить рассылку" at bounding box center [605, 67] width 89 height 12
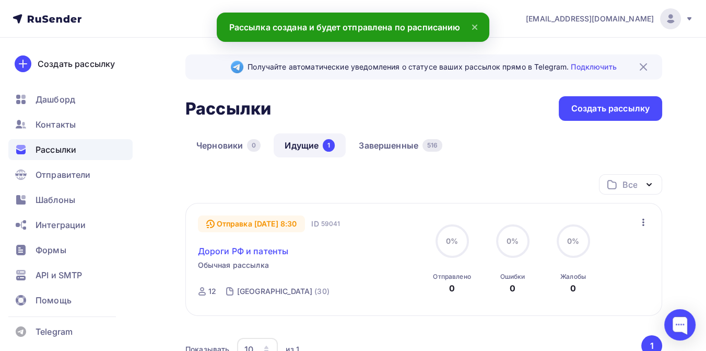
click at [254, 251] on link "Дороги РФ и патенты" at bounding box center [243, 250] width 91 height 13
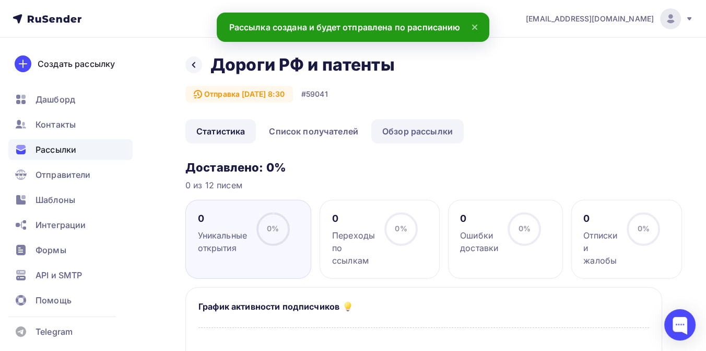
click at [411, 135] on link "Обзор рассылки" at bounding box center [417, 131] width 92 height 24
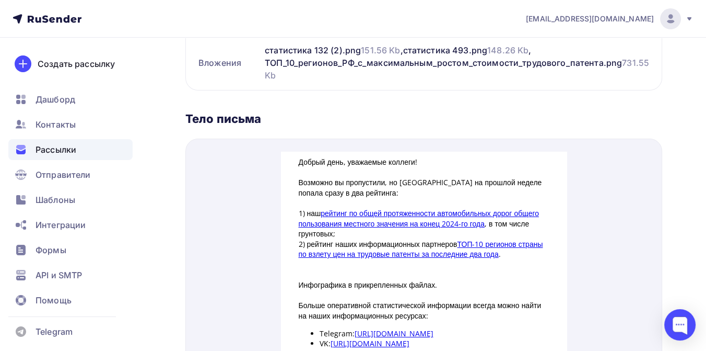
scroll to position [348, 0]
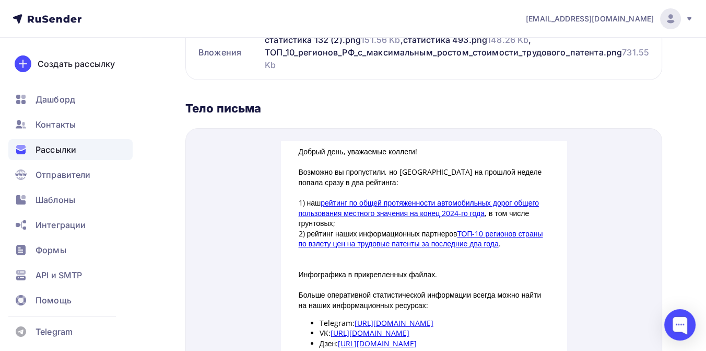
click at [68, 147] on span "Рассылки" at bounding box center [56, 149] width 41 height 13
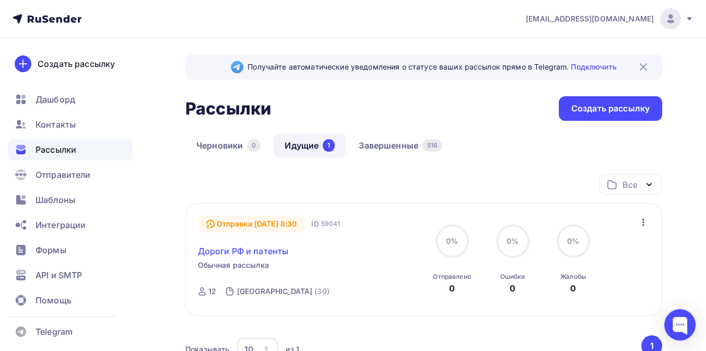
click at [253, 251] on link "Дороги РФ и патенты" at bounding box center [243, 250] width 91 height 13
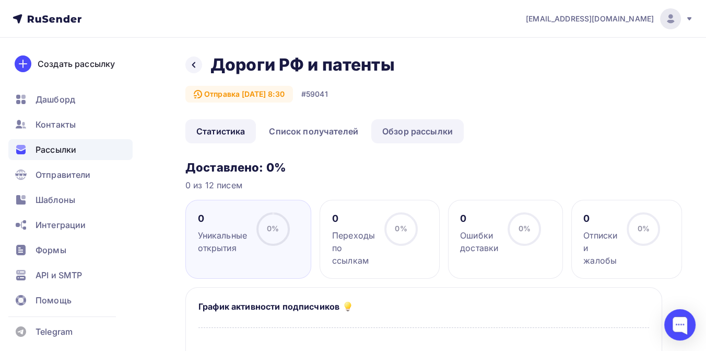
click at [392, 133] on link "Обзор рассылки" at bounding box center [417, 131] width 92 height 24
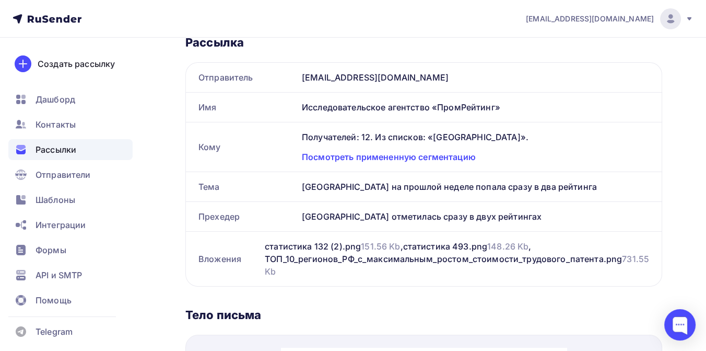
scroll to position [116, 0]
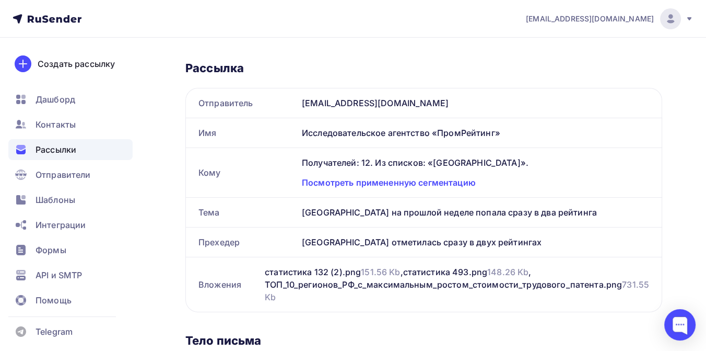
drag, startPoint x: 302, startPoint y: 213, endPoint x: 592, endPoint y: 214, distance: 290.4
click at [592, 214] on div "[GEOGRAPHIC_DATA] на прошлой неделе попала сразу в два рейтинга" at bounding box center [480, 211] width 364 height 29
copy div "[GEOGRAPHIC_DATA] на прошлой неделе попала сразу в два рейтинга"
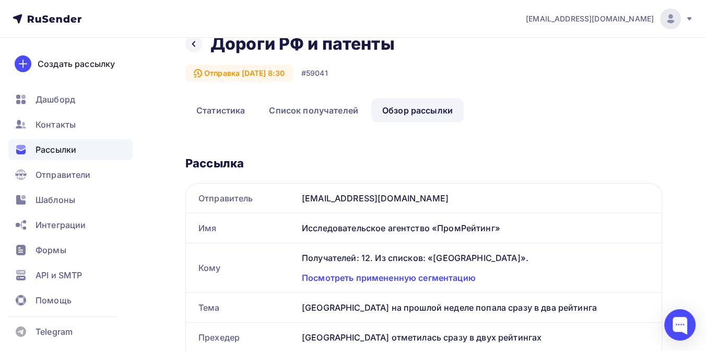
scroll to position [0, 0]
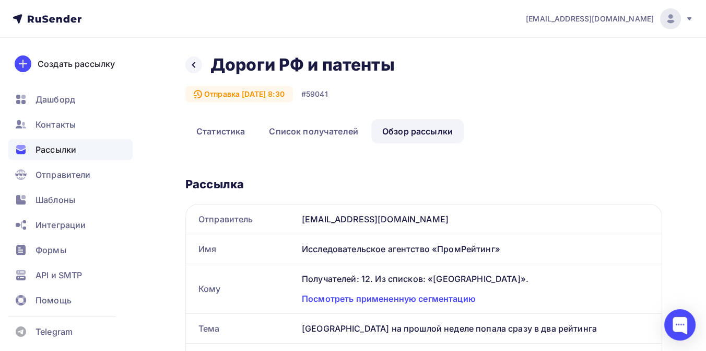
drag, startPoint x: 212, startPoint y: 63, endPoint x: 395, endPoint y: 68, distance: 184.0
click at [395, 68] on div "Дороги РФ и патенты Дороги РФ и патенты" at bounding box center [307, 64] width 192 height 21
copy h2 "Дороги РФ и патенты"
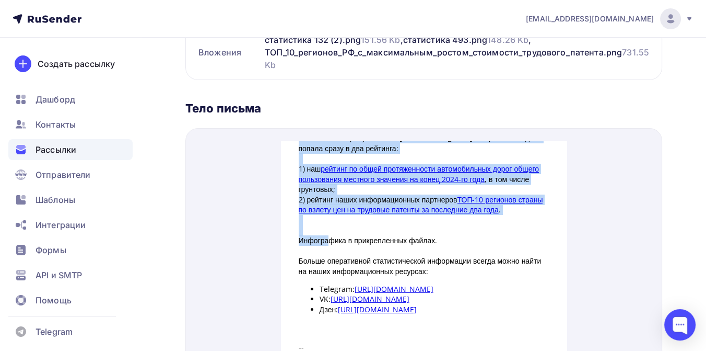
scroll to position [58, 0]
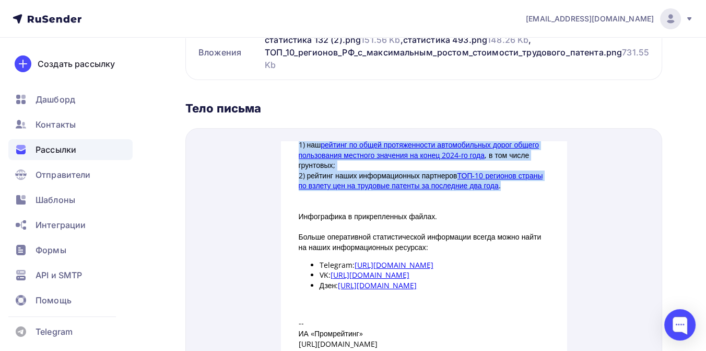
drag, startPoint x: 294, startPoint y: 155, endPoint x: 537, endPoint y: 175, distance: 244.3
click at [537, 175] on div "Добрый день, уважаемые коллеги! Возможно вы пропустили, но Самарская область на…" at bounding box center [424, 216] width 251 height 281
copy div "Возможно вы пропустили, но Самарская область на прошлой неделе попала сразу в д…"
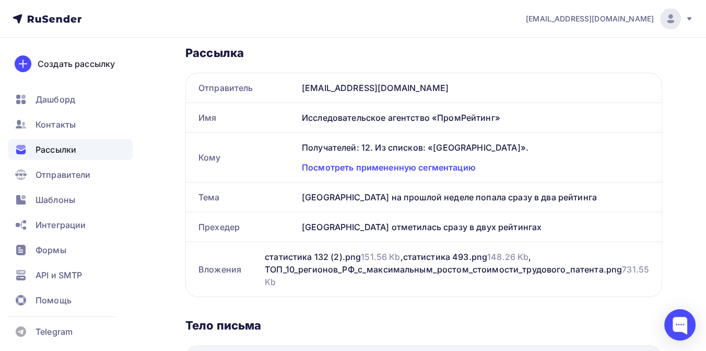
scroll to position [0, 0]
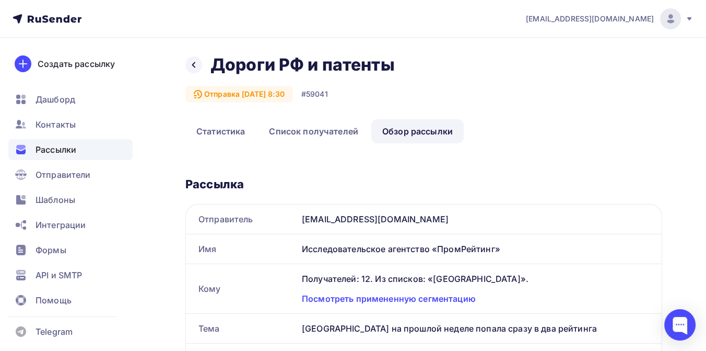
copy div "Возможно вы пропустили, но Самарская область на прошлой неделе попала сразу в д…"
click at [295, 72] on h2 "Дороги РФ и патенты" at bounding box center [303, 64] width 184 height 21
drag, startPoint x: 398, startPoint y: 64, endPoint x: 204, endPoint y: 69, distance: 193.9
click at [204, 69] on div "Назад Дороги РФ и патенты Дороги РФ и патенты" at bounding box center [293, 64] width 217 height 21
copy h2 "Дороги РФ и патенты"
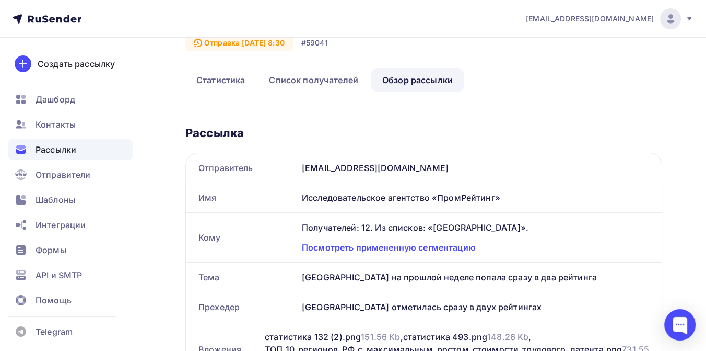
scroll to position [116, 0]
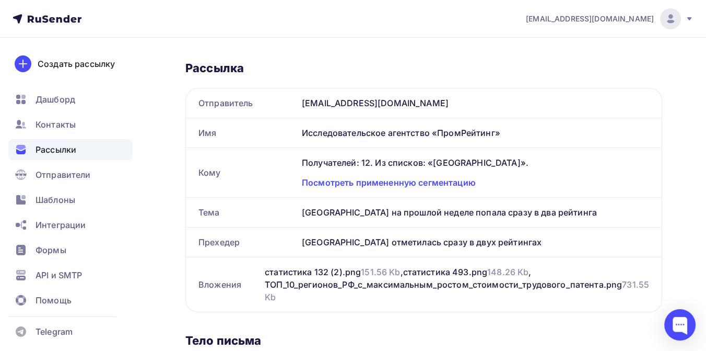
drag, startPoint x: 304, startPoint y: 212, endPoint x: 595, endPoint y: 211, distance: 291.5
click at [595, 211] on div "[GEOGRAPHIC_DATA] на прошлой неделе попала сразу в два рейтинга" at bounding box center [480, 211] width 364 height 29
copy div "[GEOGRAPHIC_DATA] на прошлой неделе попала сразу в два рейтинга"
click at [63, 151] on span "Рассылки" at bounding box center [56, 149] width 41 height 13
